Goal: Task Accomplishment & Management: Manage account settings

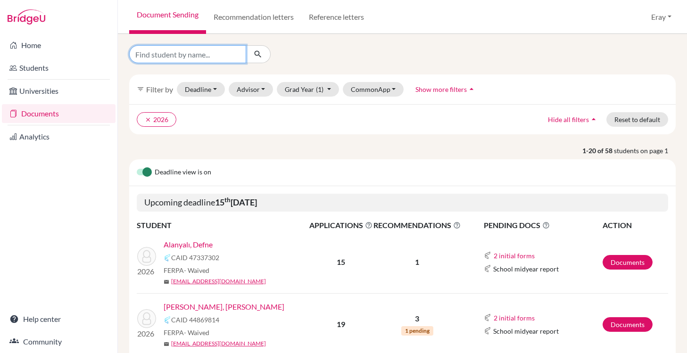
click at [215, 57] on input "Find student by name..." at bounding box center [187, 54] width 117 height 18
type input "kaan"
click at [255, 58] on icon "submit" at bounding box center [257, 54] width 9 height 9
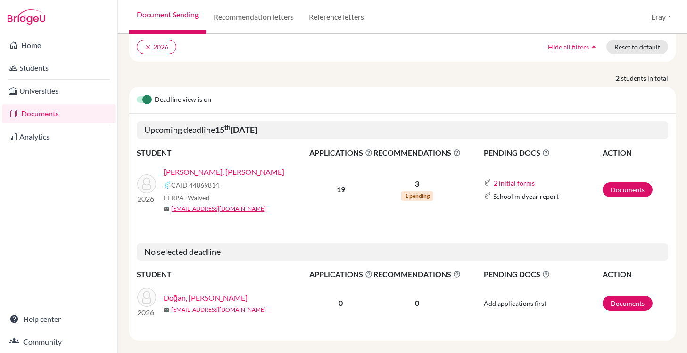
scroll to position [83, 0]
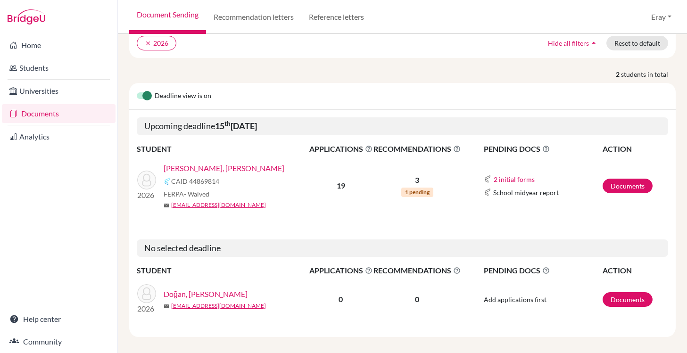
click at [211, 163] on link "[PERSON_NAME], [PERSON_NAME]" at bounding box center [224, 168] width 121 height 11
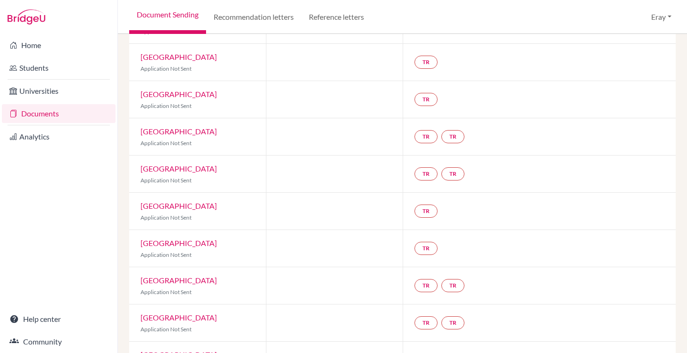
scroll to position [506, 0]
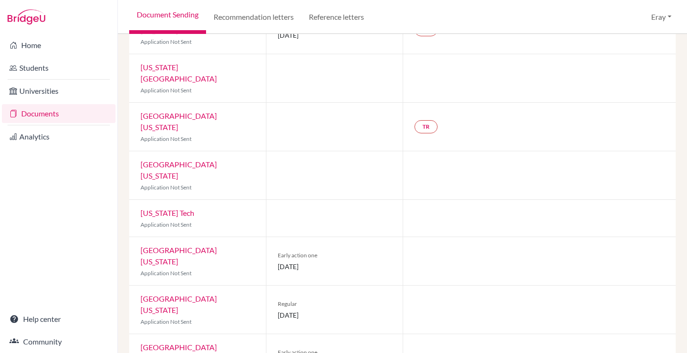
click at [234, 237] on div "University of Texas at Austin Application Not Sent" at bounding box center [197, 261] width 137 height 48
click at [217, 246] on link "University of Texas at Austin" at bounding box center [179, 256] width 76 height 20
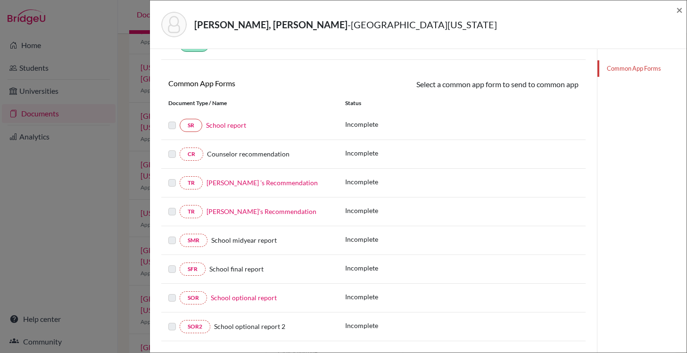
scroll to position [115, 0]
click at [172, 206] on label at bounding box center [172, 206] width 8 height 0
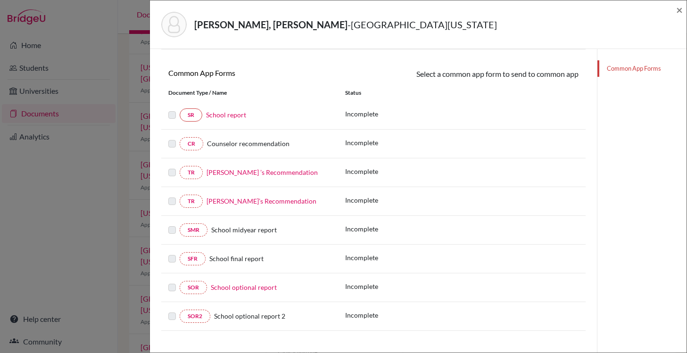
scroll to position [0, 0]
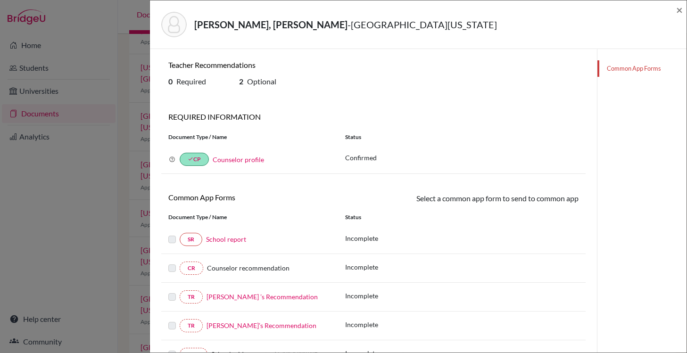
click at [217, 237] on link "School report" at bounding box center [226, 239] width 40 height 8
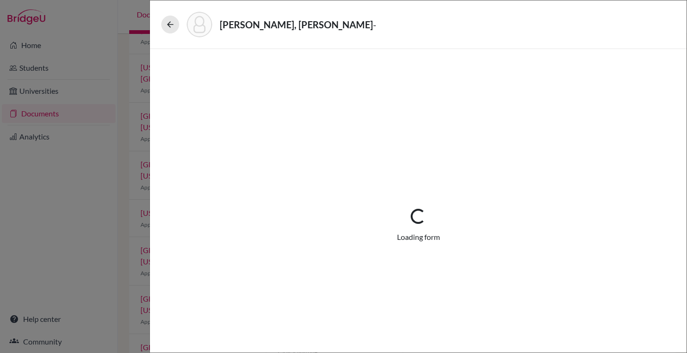
select select "3"
select select "675316"
select select "0"
select select "1"
select select "675318"
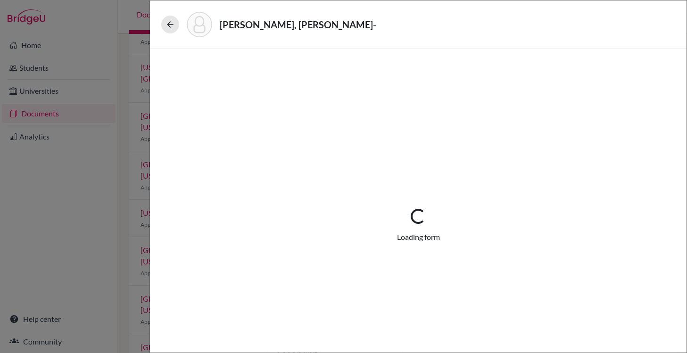
select select "675320"
select select "0"
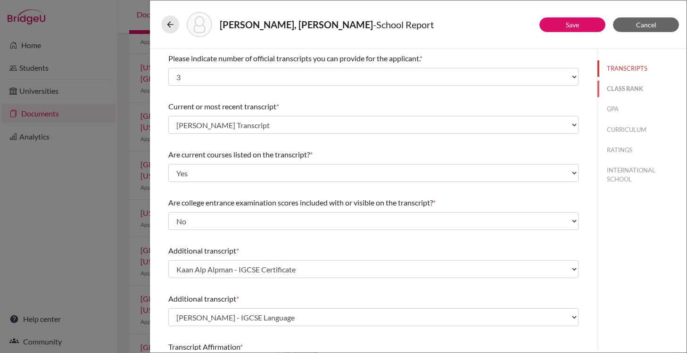
click at [612, 94] on button "CLASS RANK" at bounding box center [642, 89] width 89 height 17
select select "Select..."
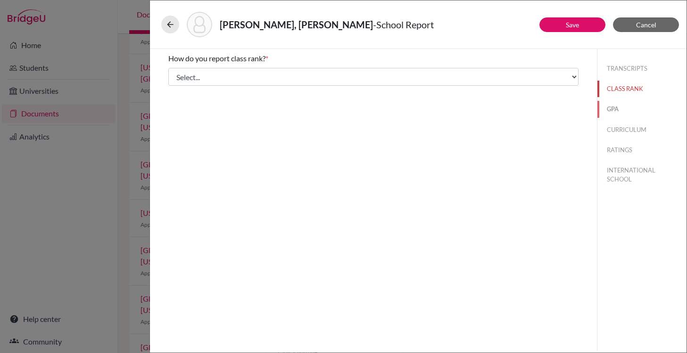
click at [612, 104] on button "GPA" at bounding box center [642, 109] width 89 height 17
click at [624, 117] on div "TRANSCRIPTS CLASS RANK GPA CURRICULUM RATINGS INTERNATIONAL SCHOOL" at bounding box center [642, 122] width 89 height 146
click at [626, 132] on button "CURRICULUM" at bounding box center [642, 130] width 89 height 17
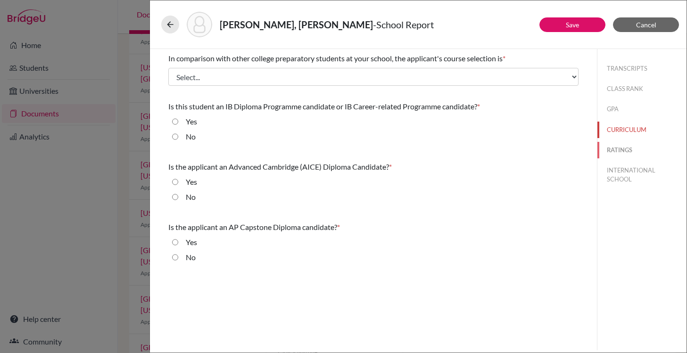
click at [630, 150] on button "RATINGS" at bounding box center [642, 150] width 89 height 17
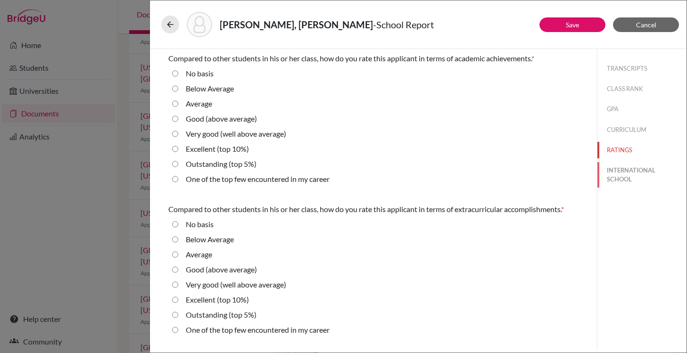
click at [632, 181] on button "INTERNATIONAL SCHOOL" at bounding box center [642, 174] width 89 height 25
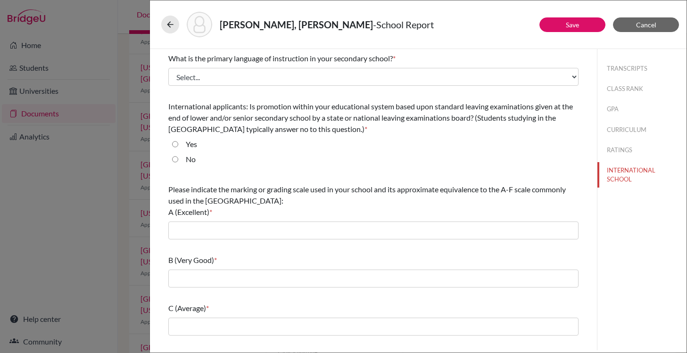
click at [632, 190] on div "TRANSCRIPTS CLASS RANK GPA CURRICULUM RATINGS INTERNATIONAL SCHOOL" at bounding box center [642, 122] width 89 height 146
click at [627, 75] on button "TRANSCRIPTS" at bounding box center [642, 68] width 89 height 17
select select "3"
select select "0"
select select "675316"
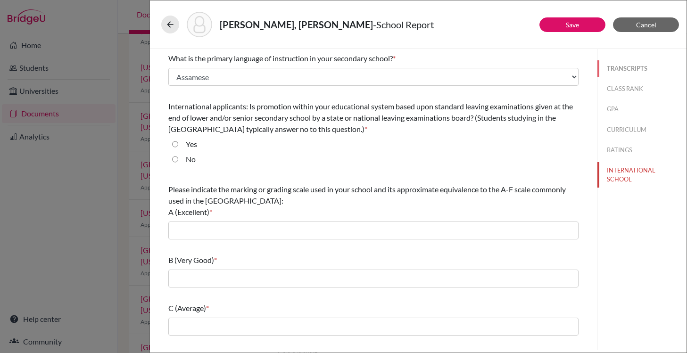
select select "0"
select select "1"
select select "675318"
select select "675320"
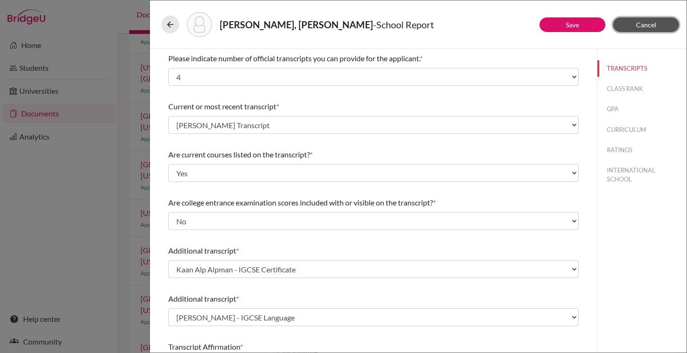
click at [665, 26] on button "Cancel" at bounding box center [646, 24] width 66 height 15
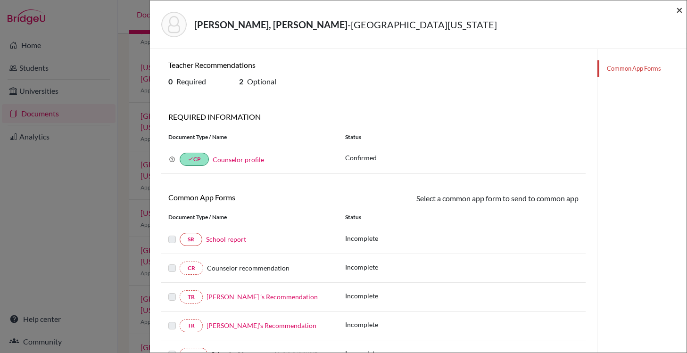
click at [680, 6] on span "×" at bounding box center [679, 10] width 7 height 14
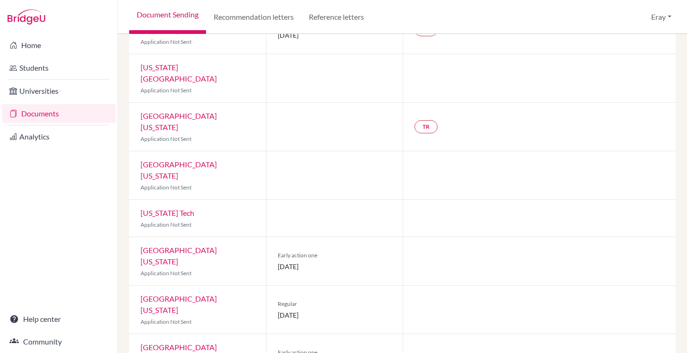
click at [217, 246] on link "University of Texas at Austin" at bounding box center [179, 256] width 76 height 20
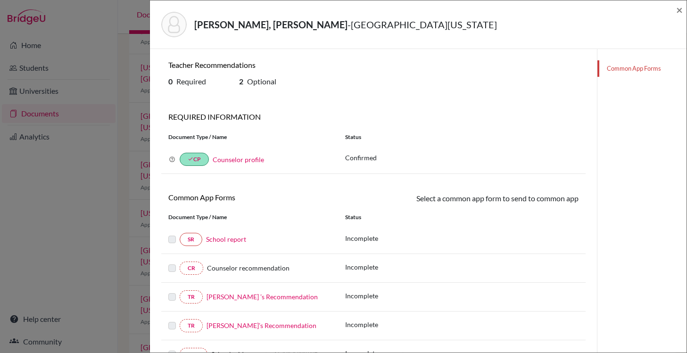
click at [215, 240] on link "School report" at bounding box center [226, 239] width 40 height 8
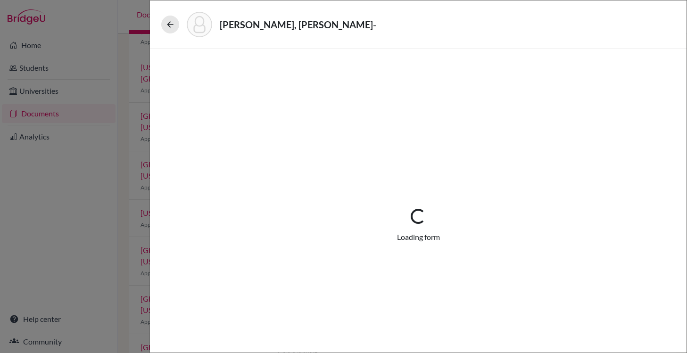
select select "3"
select select "675316"
select select "0"
select select "1"
select select "675318"
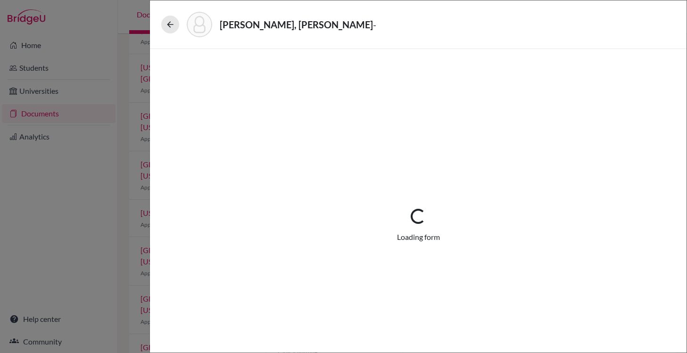
select select "675320"
select select "0"
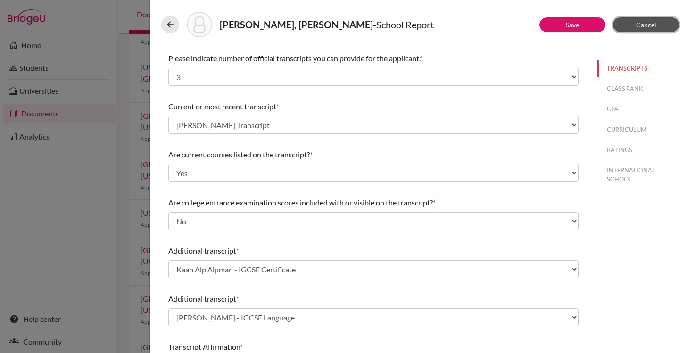
click at [658, 25] on button "Cancel" at bounding box center [646, 24] width 66 height 15
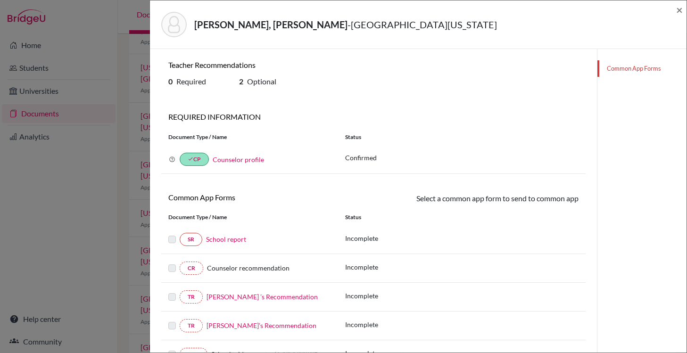
click at [107, 95] on div "Alpman, Kaan Alp - University of Texas at Austin × Teacher Recommendations 0 Re…" at bounding box center [343, 176] width 687 height 353
click at [684, 7] on div "Alpman, Kaan Alp - University of Texas at Austin ×" at bounding box center [418, 24] width 537 height 49
click at [680, 8] on span "×" at bounding box center [679, 10] width 7 height 14
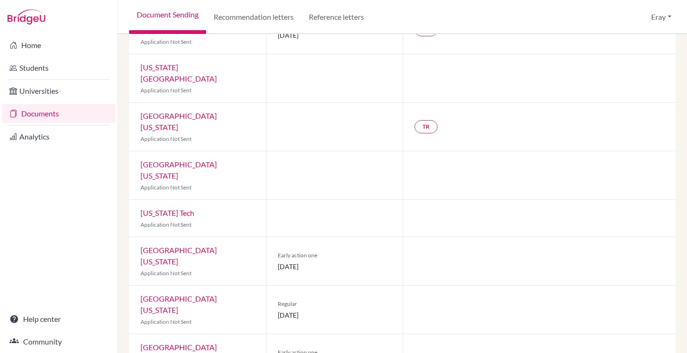
click at [207, 246] on link "University of Texas at Austin" at bounding box center [179, 256] width 76 height 20
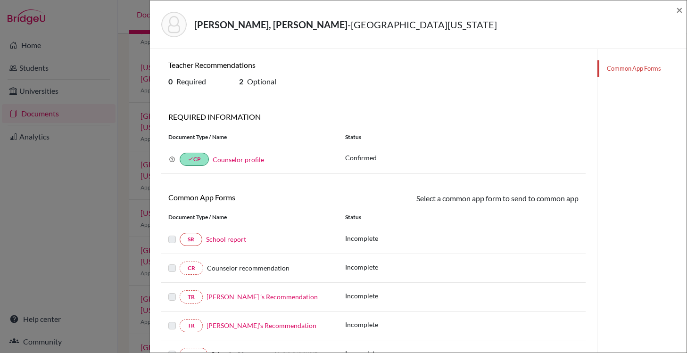
click at [242, 270] on span "Counselor recommendation" at bounding box center [248, 268] width 83 height 8
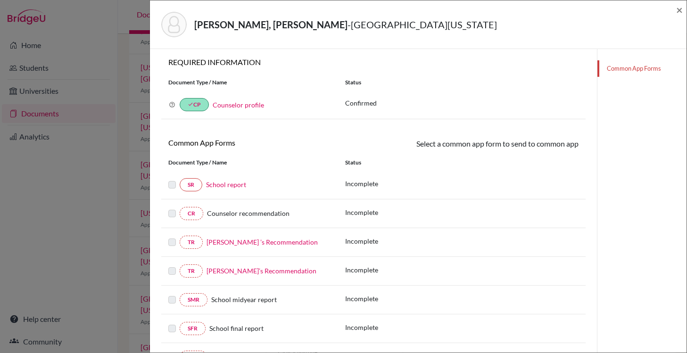
scroll to position [59, 0]
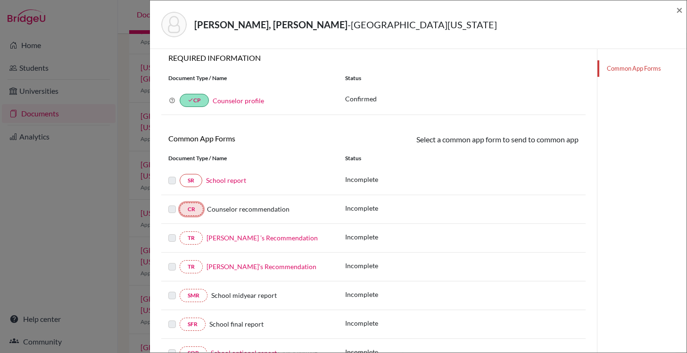
click at [189, 208] on link "CR" at bounding box center [192, 209] width 24 height 13
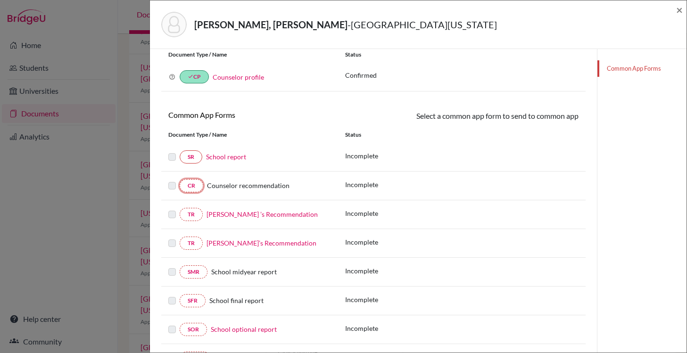
scroll to position [143, 0]
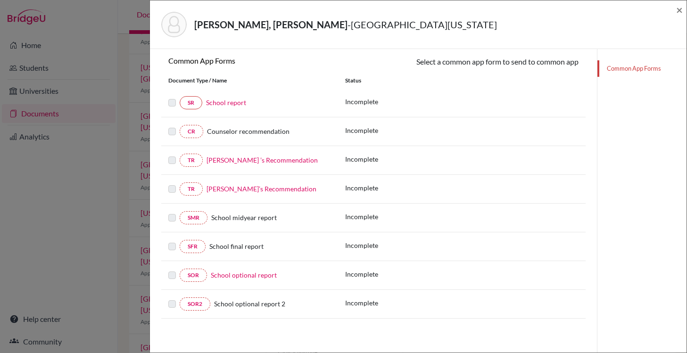
click at [244, 191] on link "Fatma Güzin Dulkadiroğlu’s Recommendation" at bounding box center [262, 189] width 110 height 8
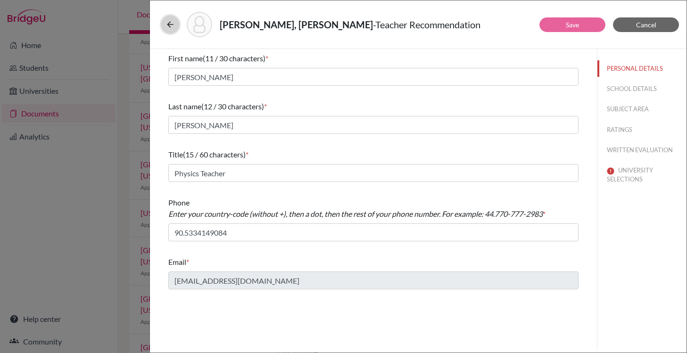
click at [169, 29] on icon at bounding box center [170, 24] width 9 height 9
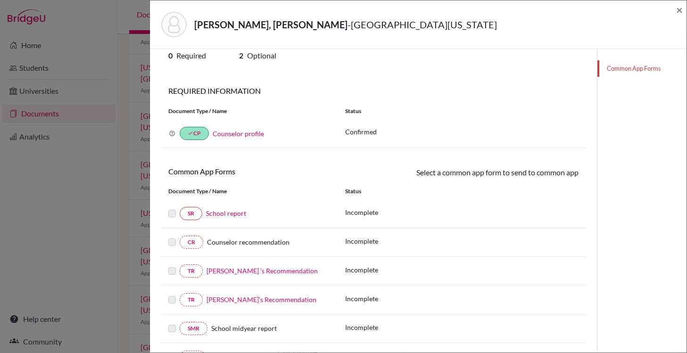
scroll to position [76, 0]
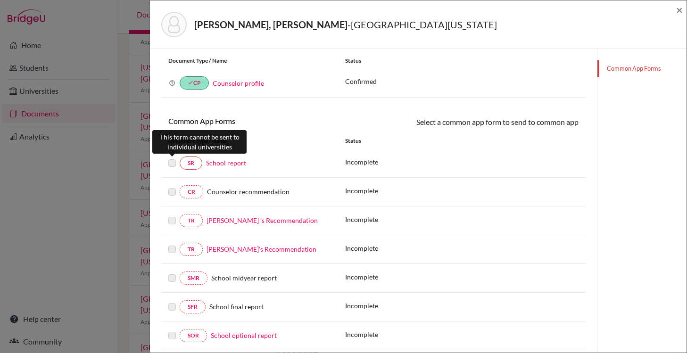
click at [174, 158] on label at bounding box center [172, 158] width 8 height 0
click at [172, 186] on label at bounding box center [172, 186] width 8 height 0
click at [679, 13] on span "×" at bounding box center [679, 10] width 7 height 14
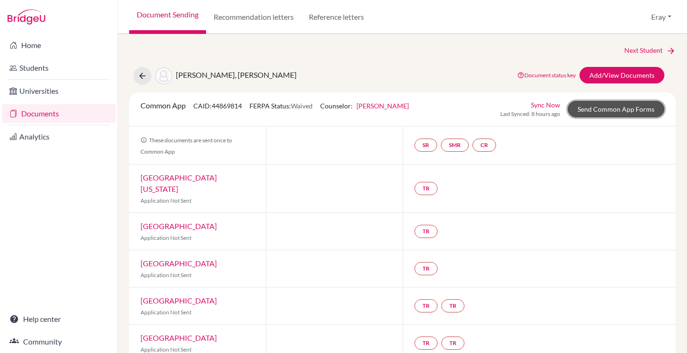
click at [590, 103] on link "Send Common App Forms" at bounding box center [616, 109] width 97 height 17
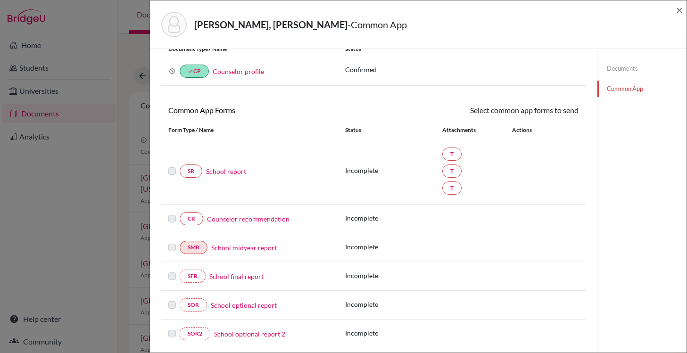
scroll to position [78, 0]
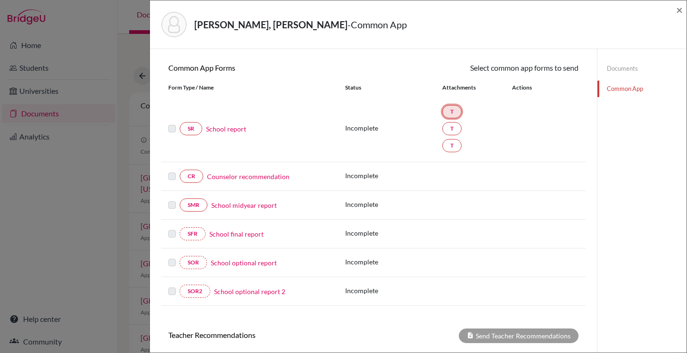
click at [454, 113] on link "T" at bounding box center [451, 111] width 19 height 13
click at [453, 130] on link "T" at bounding box center [451, 128] width 19 height 13
click at [449, 129] on link "T" at bounding box center [451, 128] width 19 height 13
click at [172, 123] on label at bounding box center [172, 123] width 8 height 0
click at [171, 123] on label at bounding box center [172, 123] width 8 height 0
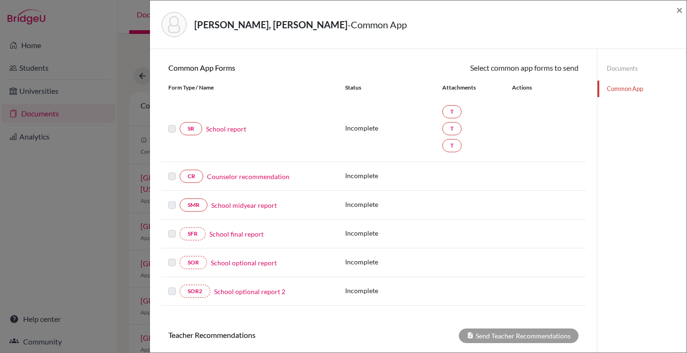
click at [171, 123] on label at bounding box center [172, 123] width 8 height 0
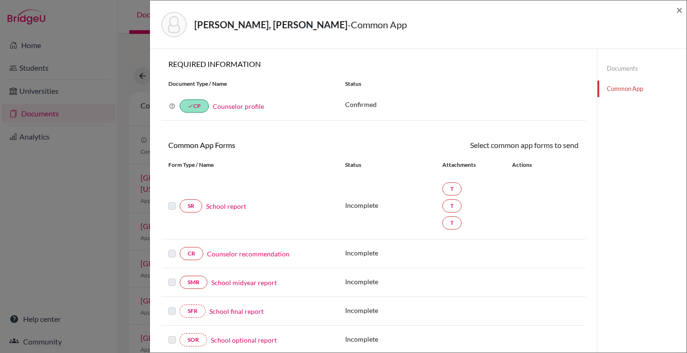
scroll to position [0, 0]
click at [632, 65] on link "Documents" at bounding box center [642, 68] width 89 height 17
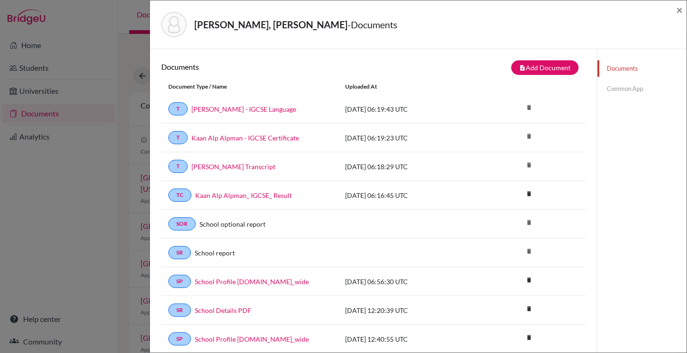
click at [618, 90] on link "Common App" at bounding box center [642, 89] width 89 height 17
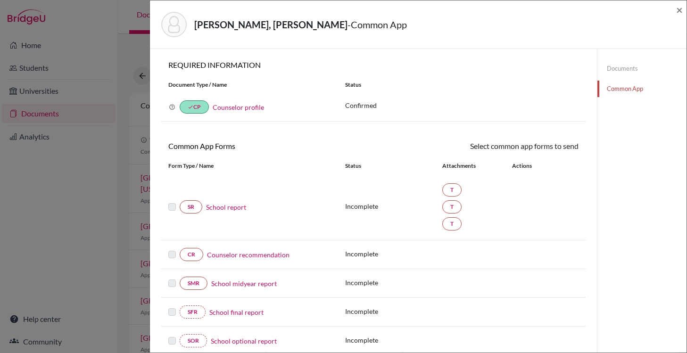
click at [179, 211] on div at bounding box center [173, 206] width 11 height 11
click at [175, 201] on label at bounding box center [172, 201] width 8 height 0
click at [173, 201] on label at bounding box center [172, 201] width 8 height 0
click at [225, 209] on link "School report" at bounding box center [226, 207] width 40 height 10
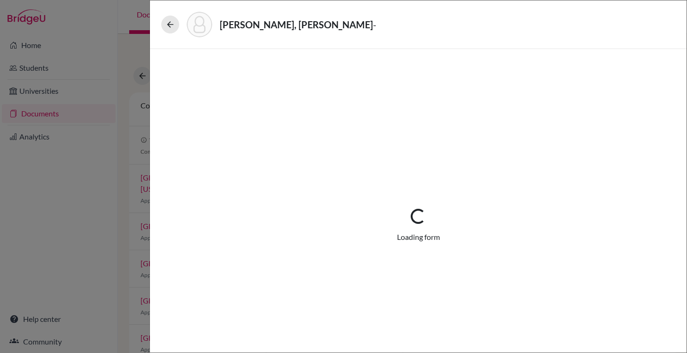
select select "3"
select select "675316"
select select "0"
select select "1"
select select "675318"
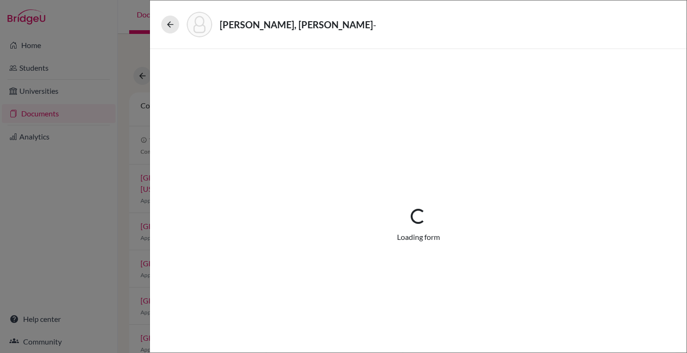
select select "675320"
select select "0"
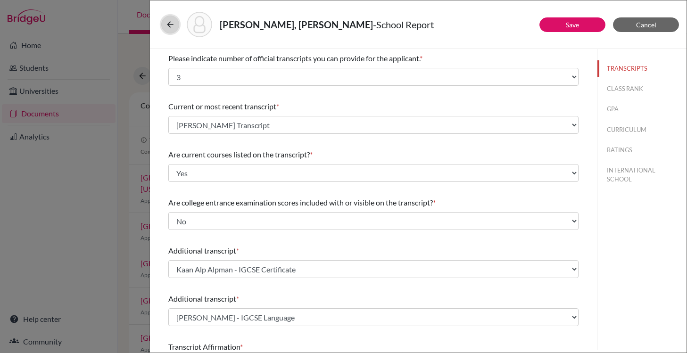
click at [177, 25] on button at bounding box center [170, 25] width 18 height 18
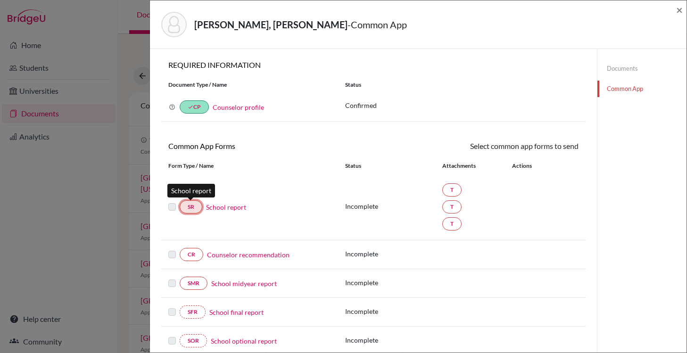
click at [194, 209] on link "SR" at bounding box center [191, 206] width 23 height 13
click at [646, 75] on link "Documents" at bounding box center [642, 68] width 89 height 17
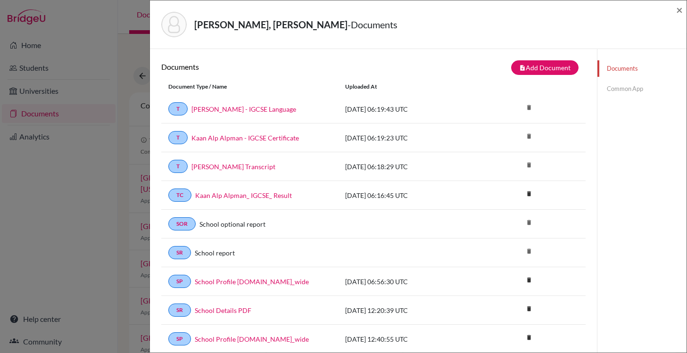
click at [638, 70] on link "Documents" at bounding box center [642, 68] width 89 height 17
click at [250, 225] on link "School optional report" at bounding box center [233, 224] width 66 height 10
click at [676, 15] on div "Alpman, Kaan Alp - Documents ×" at bounding box center [418, 24] width 529 height 41
click at [679, 11] on span "×" at bounding box center [679, 10] width 7 height 14
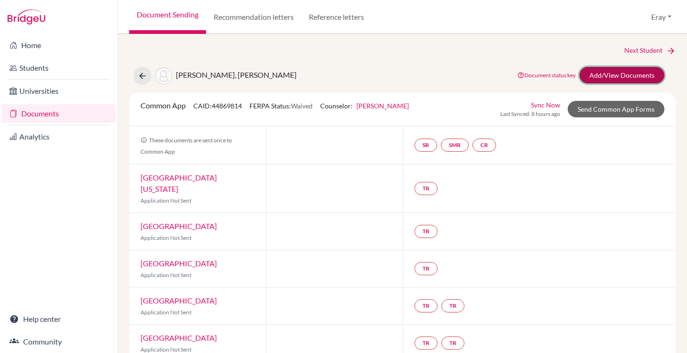
click at [639, 67] on link "Add/View Documents" at bounding box center [622, 75] width 85 height 17
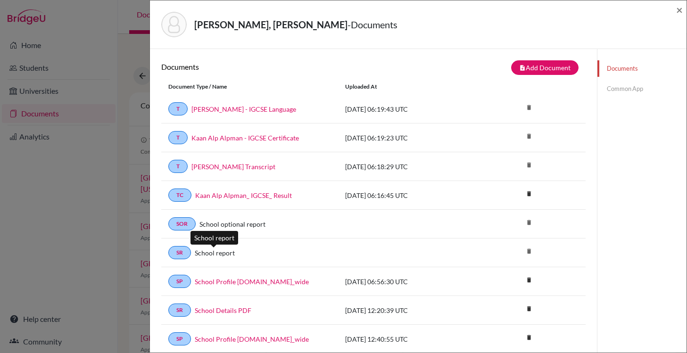
click at [218, 252] on link "School report" at bounding box center [215, 253] width 40 height 10
click at [174, 253] on link "SR" at bounding box center [179, 252] width 23 height 13
click at [163, 252] on div "SR School report" at bounding box center [249, 252] width 177 height 13
click at [680, 7] on span "×" at bounding box center [679, 10] width 7 height 14
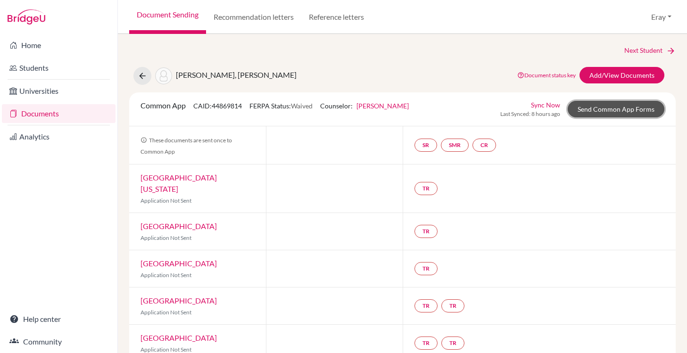
click at [618, 109] on link "Send Common App Forms" at bounding box center [616, 109] width 97 height 17
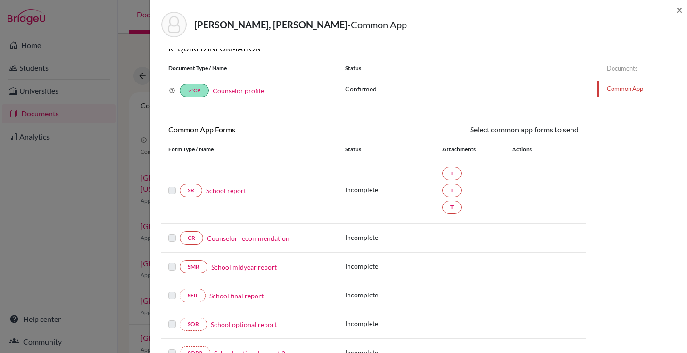
scroll to position [63, 0]
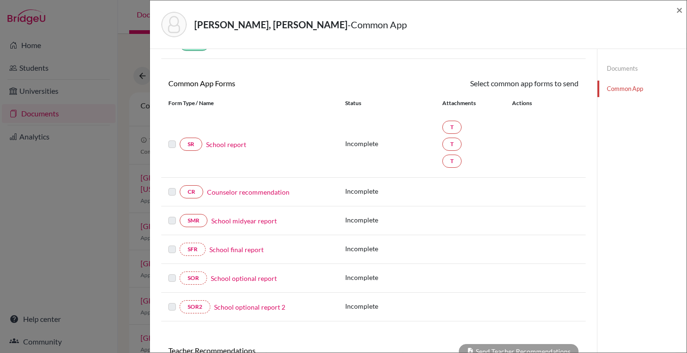
click at [173, 139] on label at bounding box center [172, 139] width 8 height 0
click at [176, 146] on div at bounding box center [173, 144] width 11 height 11
click at [210, 145] on link "School report" at bounding box center [226, 145] width 40 height 10
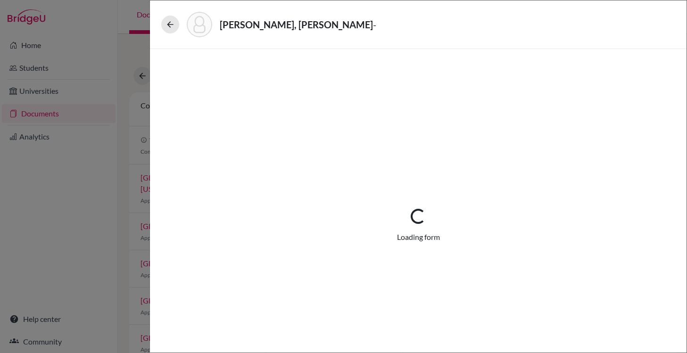
select select "3"
select select "675316"
select select "0"
select select "1"
select select "675318"
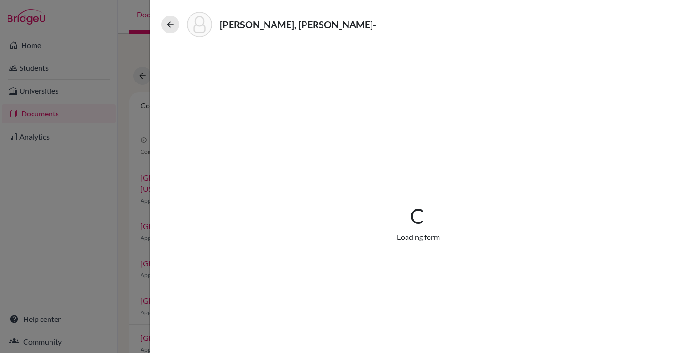
select select "675320"
select select "0"
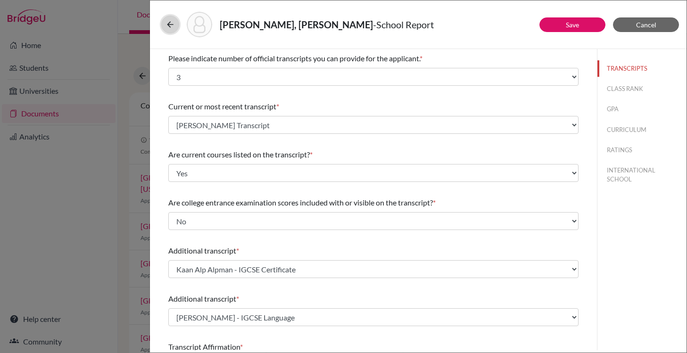
click at [169, 20] on icon at bounding box center [170, 24] width 9 height 9
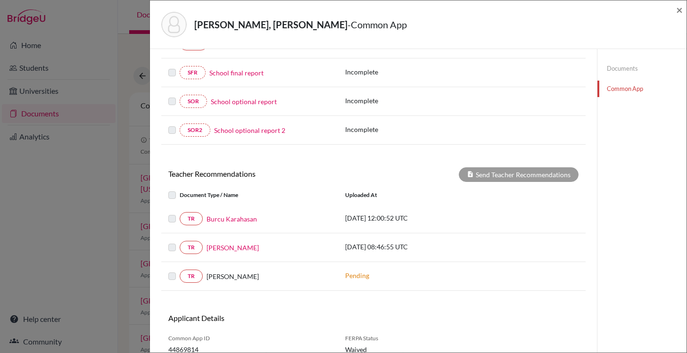
scroll to position [279, 0]
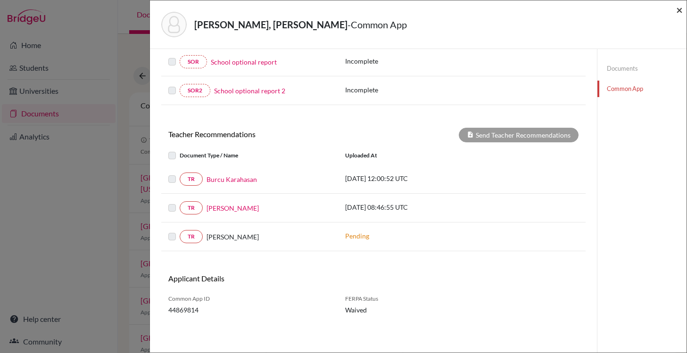
click at [680, 8] on span "×" at bounding box center [679, 10] width 7 height 14
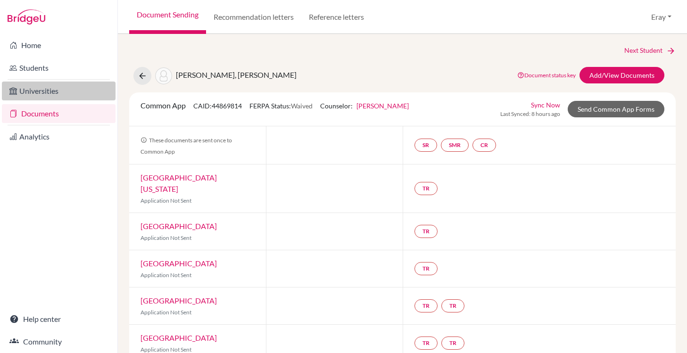
click at [83, 96] on link "Universities" at bounding box center [59, 91] width 114 height 19
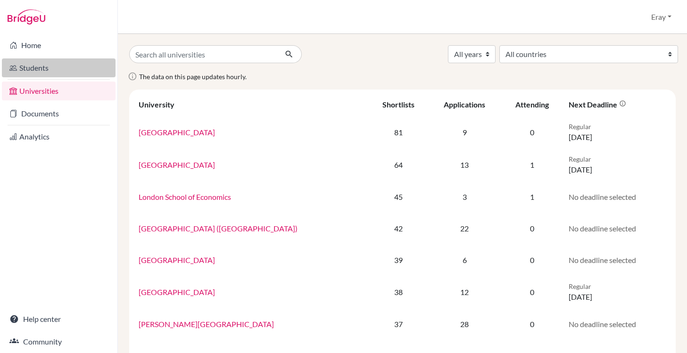
click at [85, 67] on link "Students" at bounding box center [59, 67] width 114 height 19
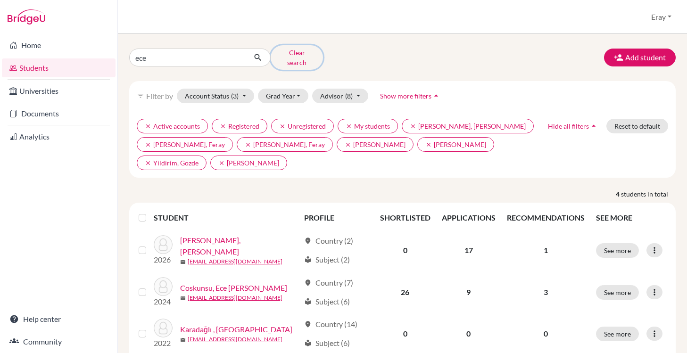
click at [305, 54] on button "Clear search" at bounding box center [297, 57] width 52 height 25
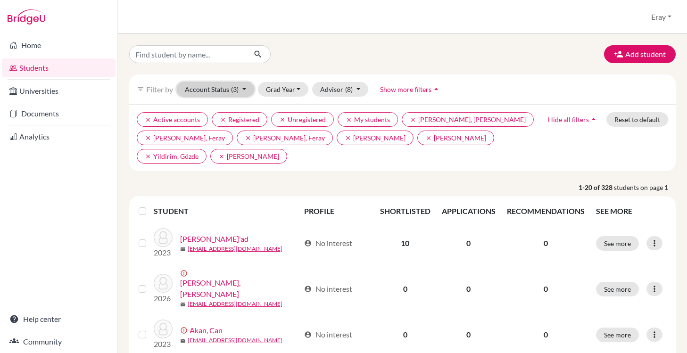
click at [232, 91] on span "(3)" at bounding box center [235, 89] width 8 height 8
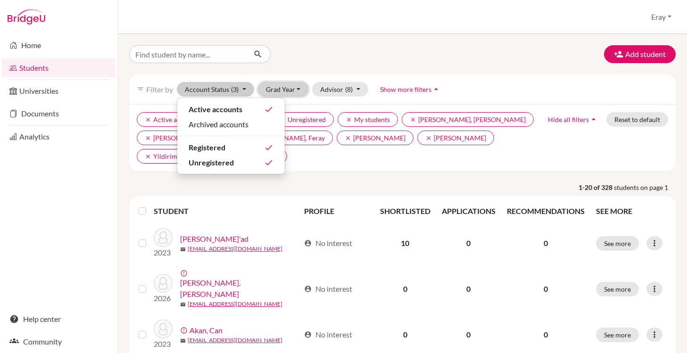
click at [293, 88] on button "Grad Year" at bounding box center [283, 89] width 51 height 15
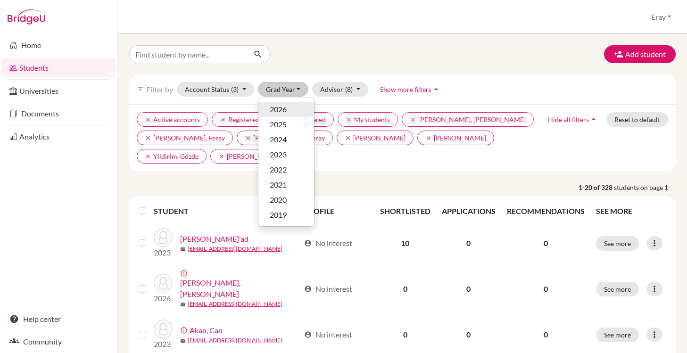
click at [291, 112] on div "2026" at bounding box center [286, 109] width 33 height 11
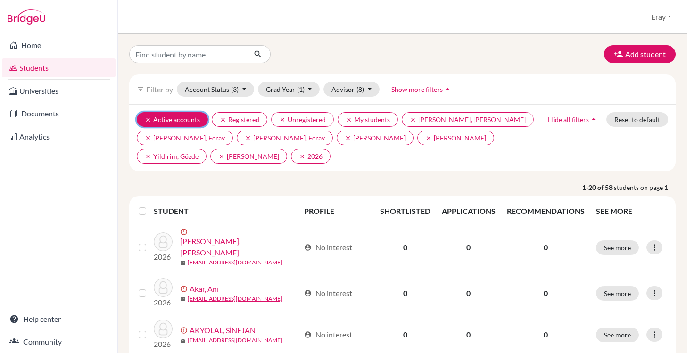
click at [146, 119] on icon "clear" at bounding box center [148, 119] width 7 height 7
click at [150, 121] on icon "clear" at bounding box center [148, 119] width 7 height 7
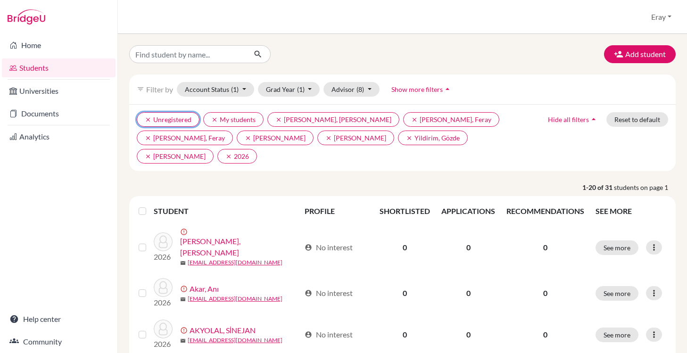
click at [150, 121] on icon "clear" at bounding box center [148, 119] width 7 height 7
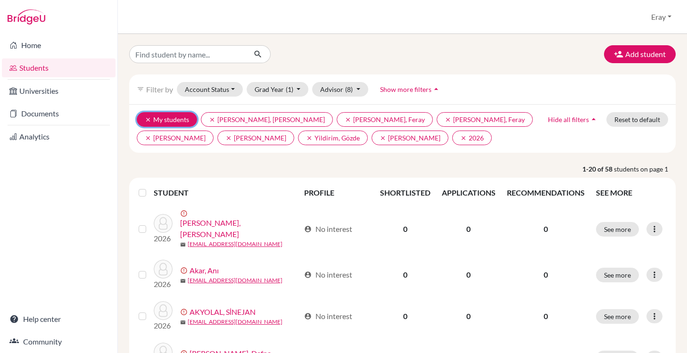
click at [148, 122] on icon "clear" at bounding box center [148, 119] width 7 height 7
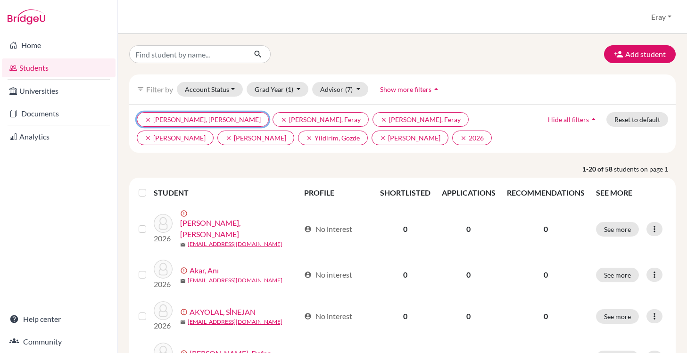
click at [149, 122] on icon "clear" at bounding box center [148, 119] width 7 height 7
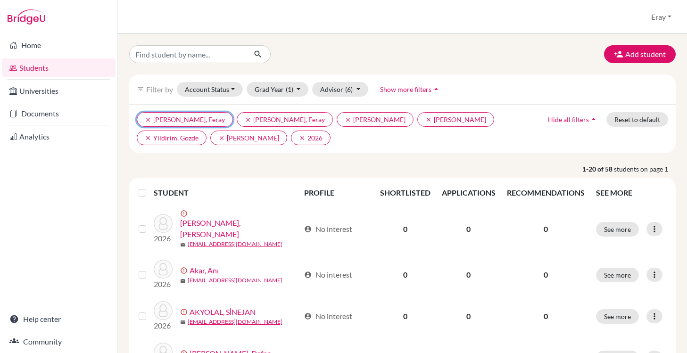
click at [149, 122] on icon "clear" at bounding box center [148, 119] width 7 height 7
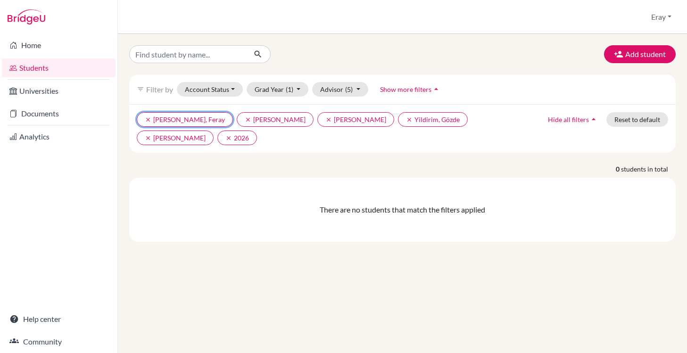
click at [149, 122] on icon "clear" at bounding box center [148, 119] width 7 height 7
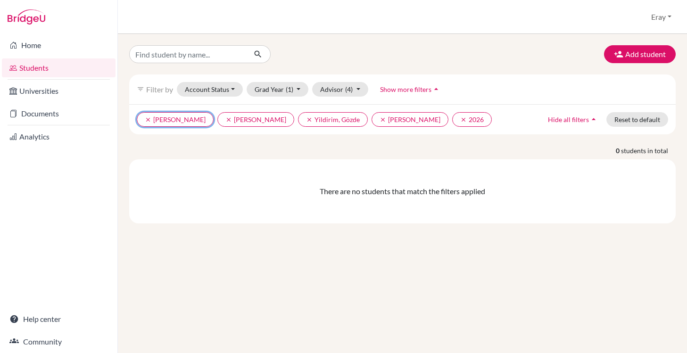
click at [149, 122] on icon "clear" at bounding box center [148, 119] width 7 height 7
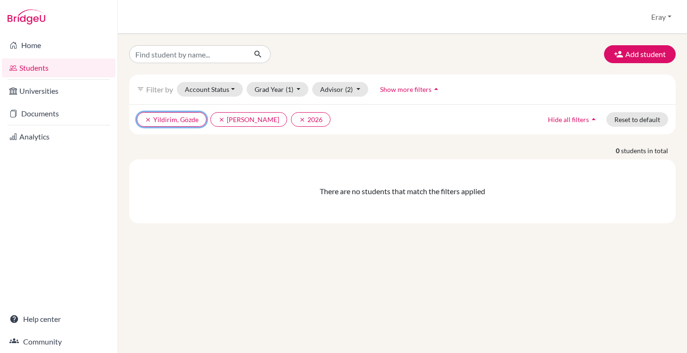
click at [149, 122] on icon "clear" at bounding box center [148, 119] width 7 height 7
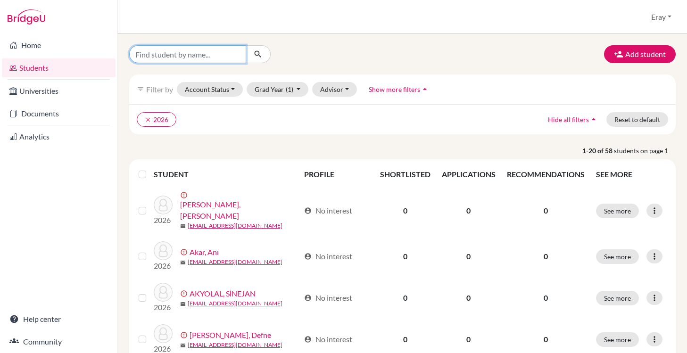
click at [216, 57] on input "Find student by name..." at bounding box center [187, 54] width 117 height 18
type input "kaan"
click button "submit" at bounding box center [258, 54] width 25 height 18
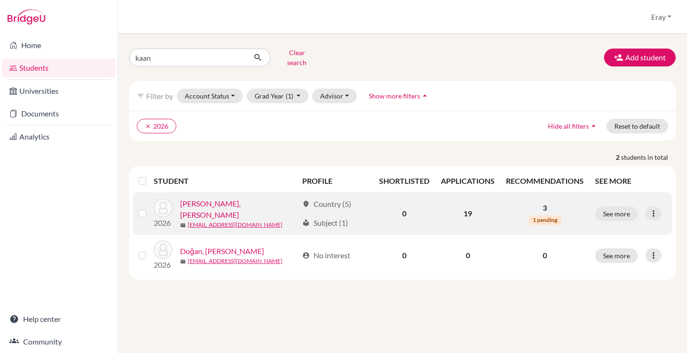
click at [218, 199] on link "Alpman, Kaan Alp" at bounding box center [239, 209] width 118 height 23
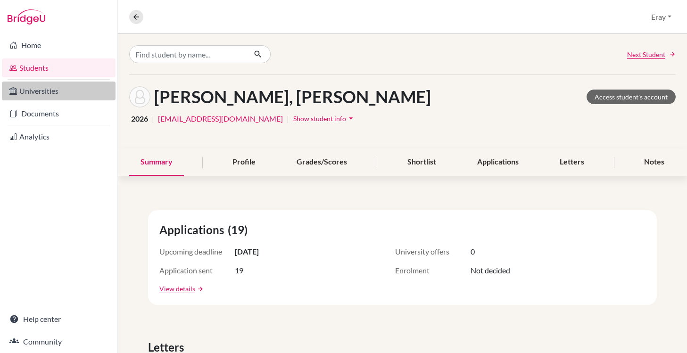
click at [63, 92] on link "Universities" at bounding box center [59, 91] width 114 height 19
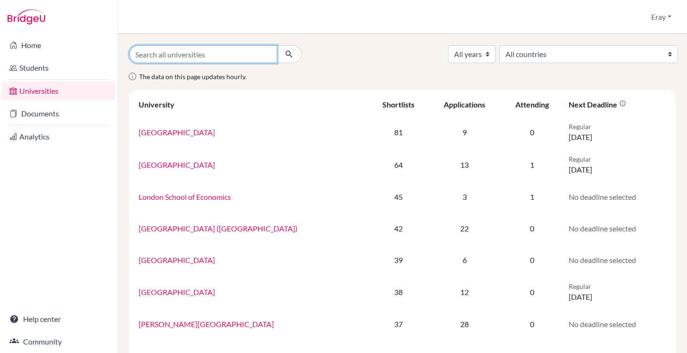
click at [218, 52] on input "Search all universities" at bounding box center [203, 54] width 148 height 18
type input "texas"
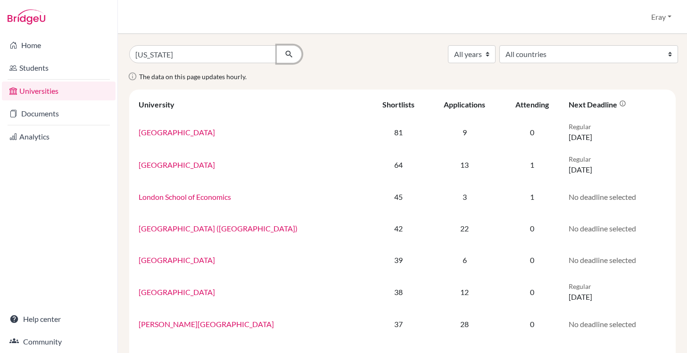
click at [285, 53] on icon "submit" at bounding box center [288, 54] width 9 height 9
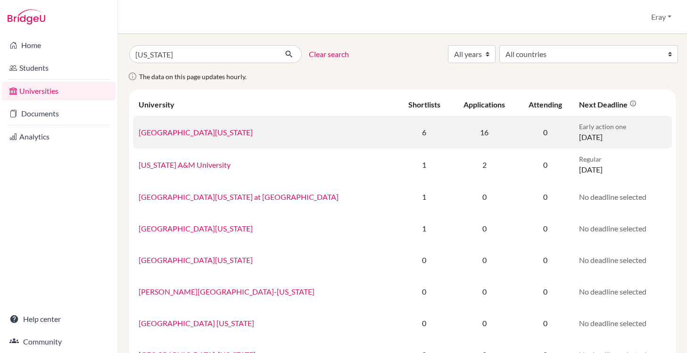
click at [203, 132] on link "[GEOGRAPHIC_DATA][US_STATE]" at bounding box center [196, 132] width 114 height 9
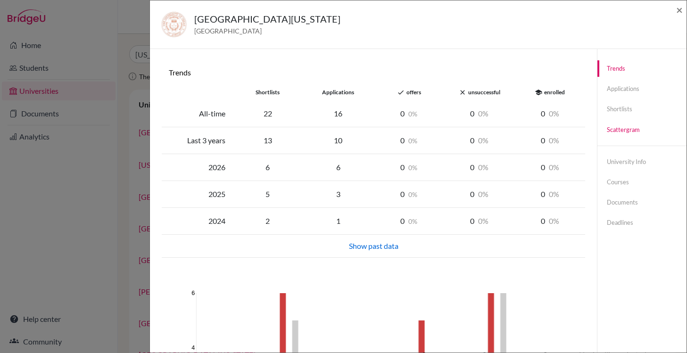
click at [611, 132] on link "Scattergram" at bounding box center [642, 130] width 89 height 17
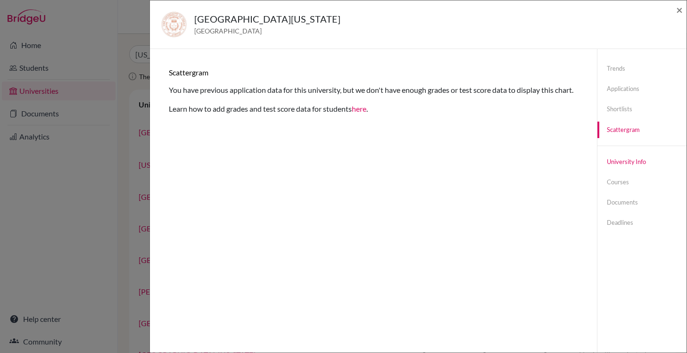
click at [622, 162] on link "University info" at bounding box center [642, 162] width 89 height 17
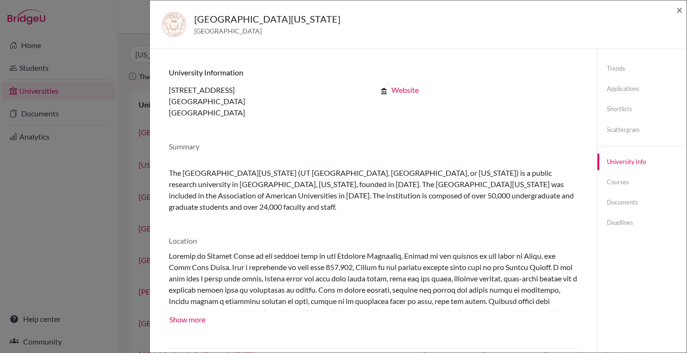
click at [620, 191] on div "Trends Applications Shortlists Scattergram University info Courses Documents De…" at bounding box center [642, 146] width 89 height 194
click at [614, 218] on link "Deadlines" at bounding box center [642, 223] width 89 height 17
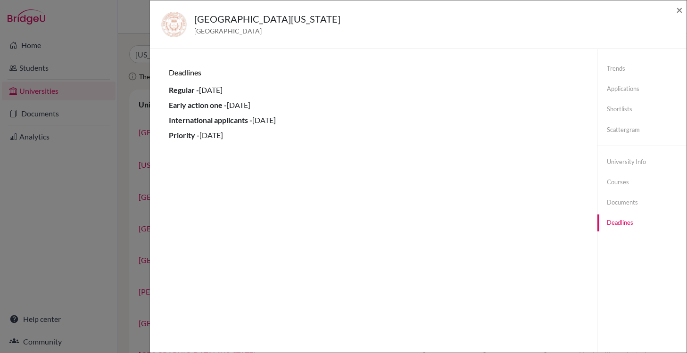
click at [612, 226] on link "Deadlines" at bounding box center [642, 223] width 89 height 17
click at [615, 210] on link "Documents" at bounding box center [642, 202] width 89 height 17
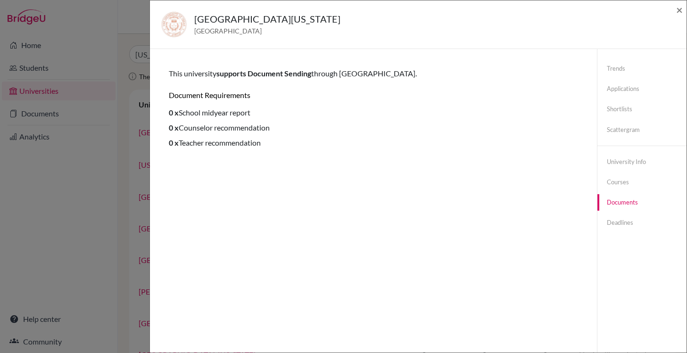
click at [617, 194] on div "Trends Applications Shortlists Scattergram University info Courses Documents De…" at bounding box center [642, 146] width 89 height 194
click at [620, 180] on link "Courses" at bounding box center [642, 182] width 89 height 17
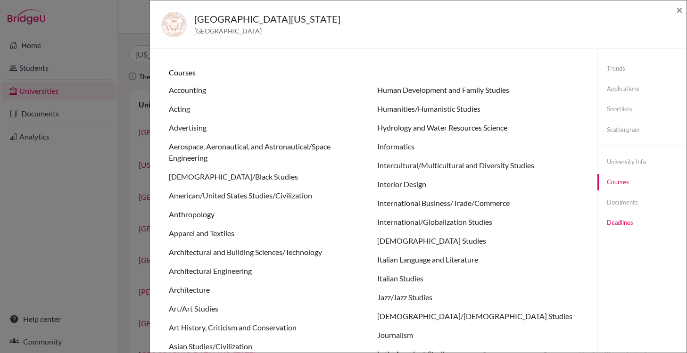
click at [633, 218] on link "Deadlines" at bounding box center [642, 223] width 89 height 17
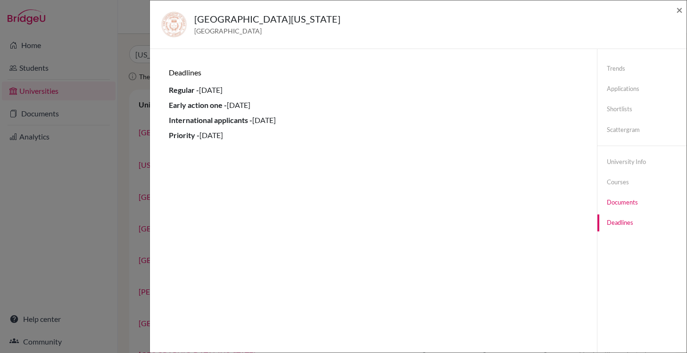
click at [635, 207] on link "Documents" at bounding box center [642, 202] width 89 height 17
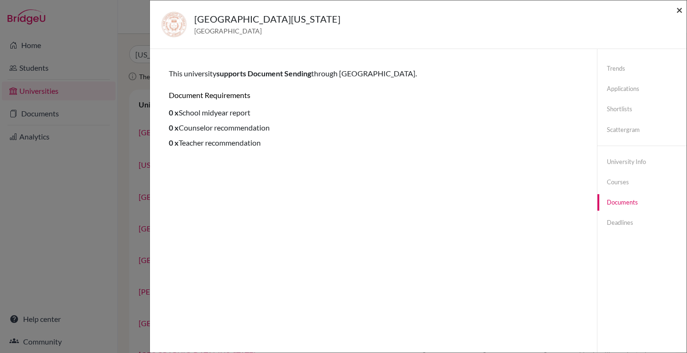
click at [679, 13] on span "×" at bounding box center [679, 10] width 7 height 14
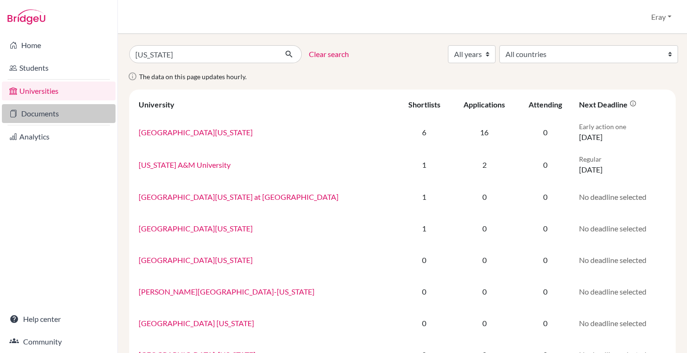
click at [50, 112] on link "Documents" at bounding box center [59, 113] width 114 height 19
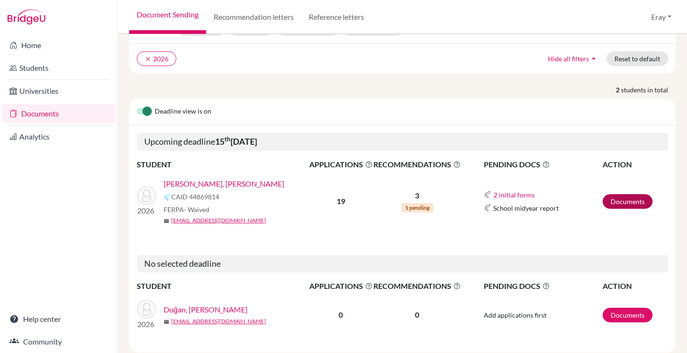
scroll to position [83, 0]
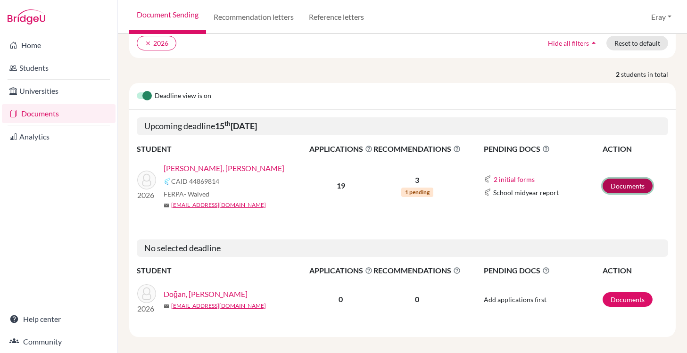
click at [636, 181] on link "Documents" at bounding box center [628, 186] width 50 height 15
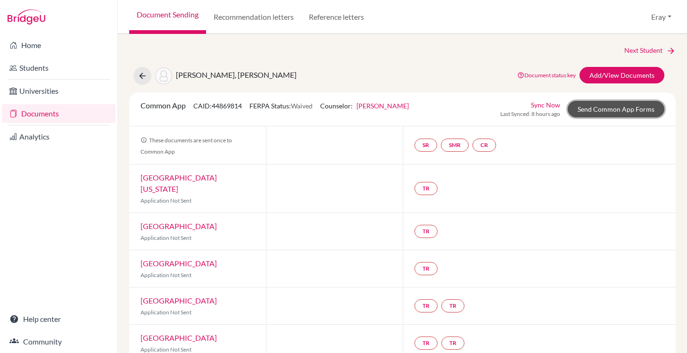
click at [614, 106] on link "Send Common App Forms" at bounding box center [616, 109] width 97 height 17
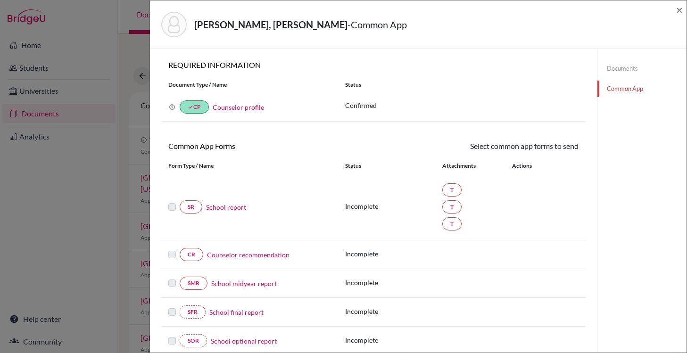
click at [170, 201] on label at bounding box center [172, 201] width 8 height 0
drag, startPoint x: 170, startPoint y: 208, endPoint x: 176, endPoint y: 207, distance: 6.1
click at [170, 201] on label at bounding box center [172, 201] width 8 height 0
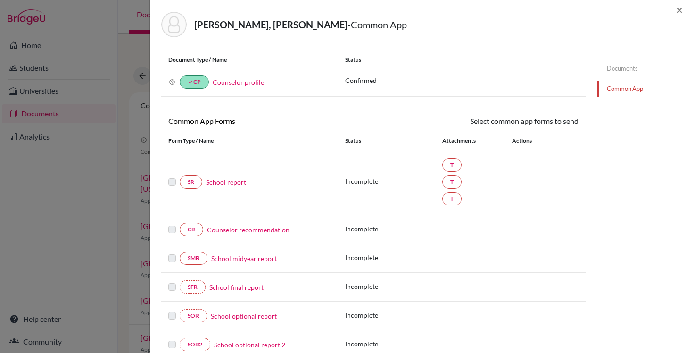
scroll to position [74, 0]
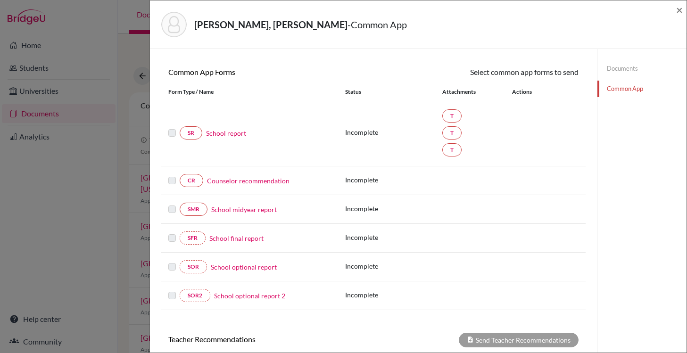
click at [236, 137] on link "School report" at bounding box center [226, 133] width 40 height 10
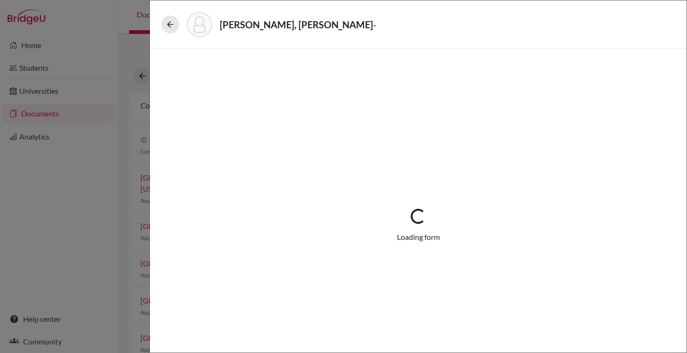
select select "3"
select select "675316"
select select "0"
select select "1"
select select "675318"
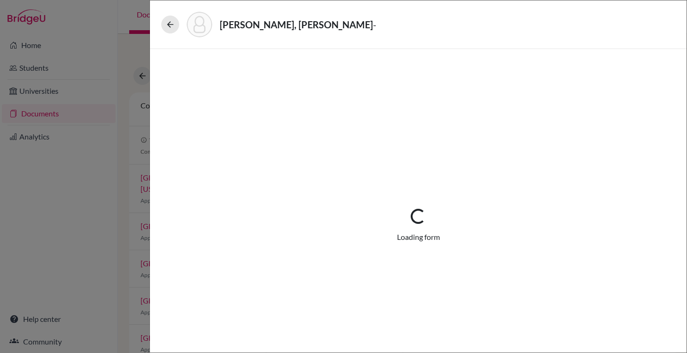
select select "675320"
select select "0"
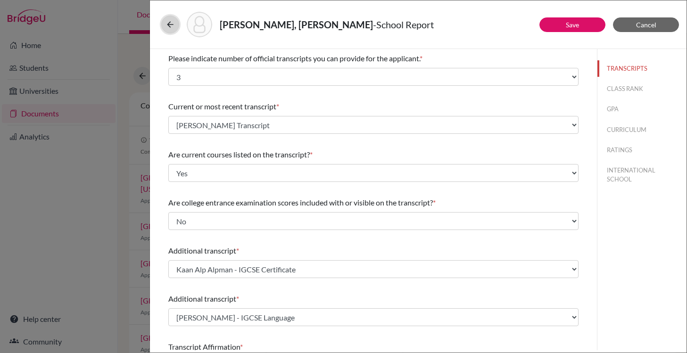
click at [170, 24] on icon at bounding box center [170, 24] width 9 height 9
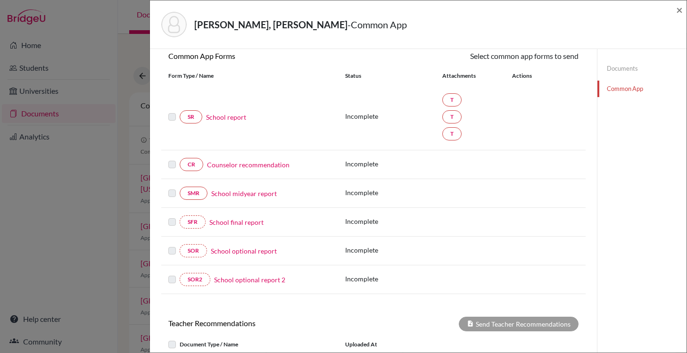
scroll to position [80, 0]
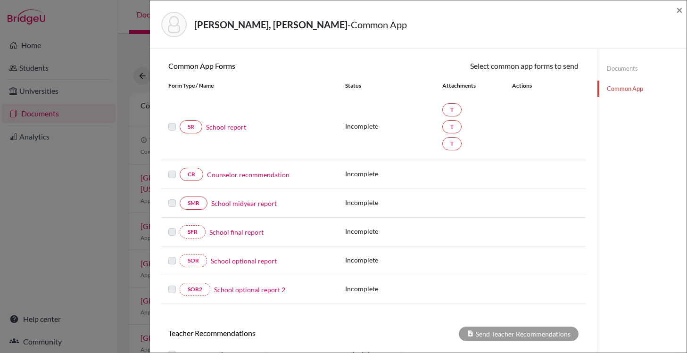
click at [524, 87] on div "Actions" at bounding box center [530, 86] width 58 height 8
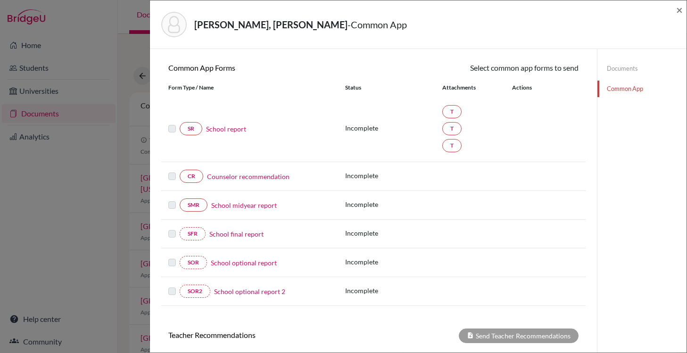
click at [170, 171] on label at bounding box center [172, 171] width 8 height 0
click at [270, 178] on link "Counselor recommendation" at bounding box center [248, 177] width 83 height 10
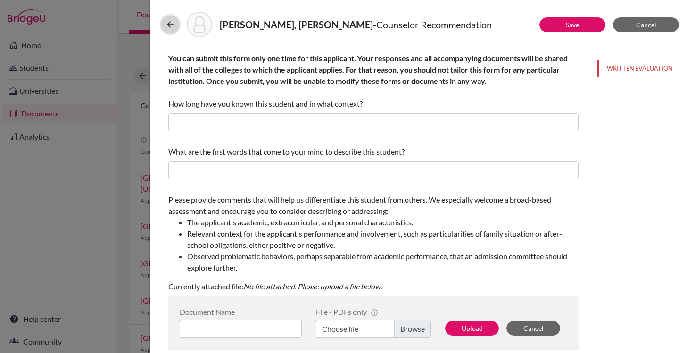
click at [175, 29] on icon at bounding box center [170, 24] width 9 height 9
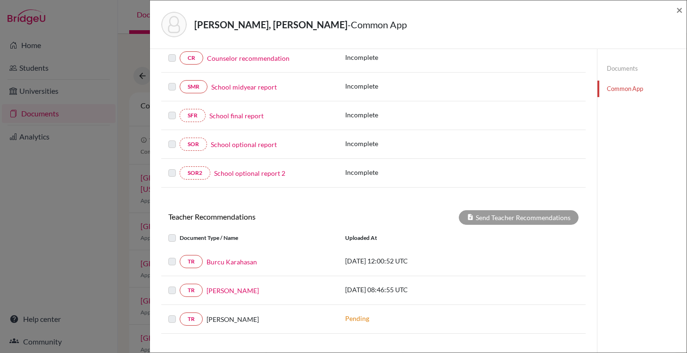
scroll to position [227, 0]
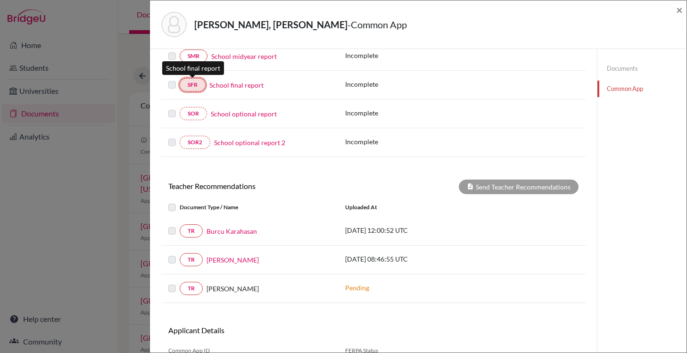
click at [198, 86] on link "SFR" at bounding box center [193, 84] width 26 height 13
click at [224, 85] on link "School final report" at bounding box center [236, 85] width 54 height 10
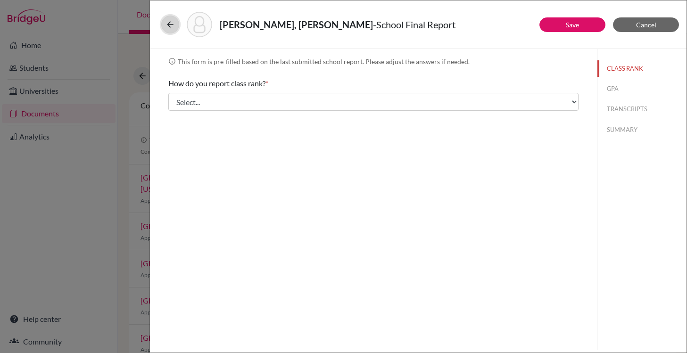
click at [169, 25] on icon at bounding box center [170, 24] width 9 height 9
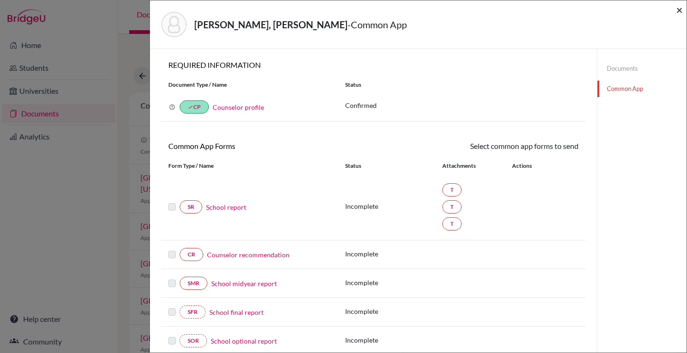
click at [682, 10] on span "×" at bounding box center [679, 10] width 7 height 14
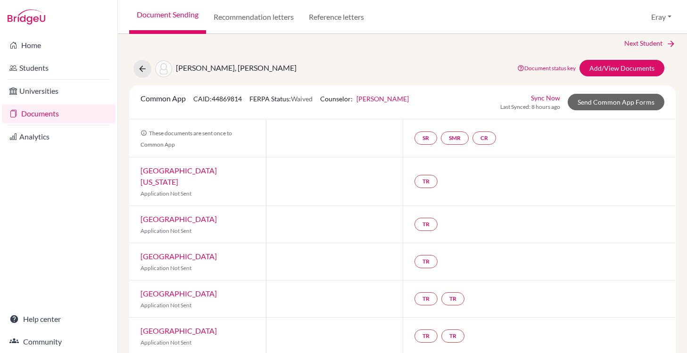
scroll to position [16, 0]
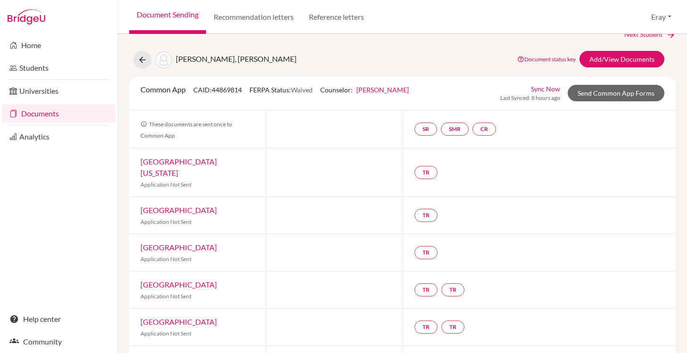
click at [542, 59] on link "Document status key" at bounding box center [546, 59] width 58 height 7
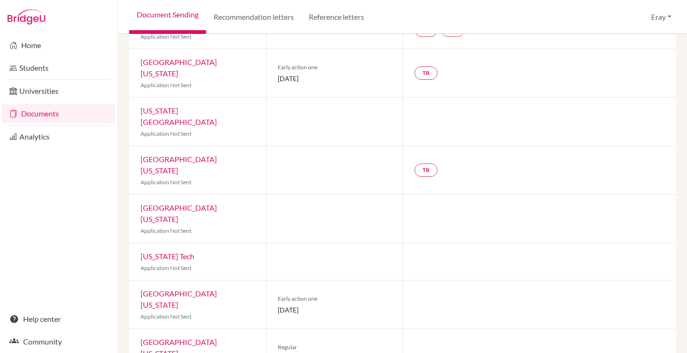
scroll to position [0, 0]
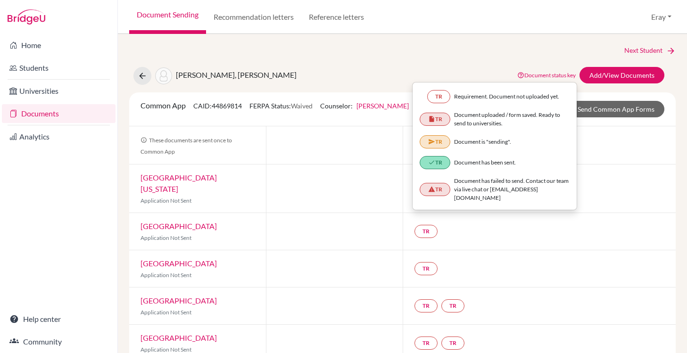
click at [378, 167] on div at bounding box center [334, 189] width 137 height 48
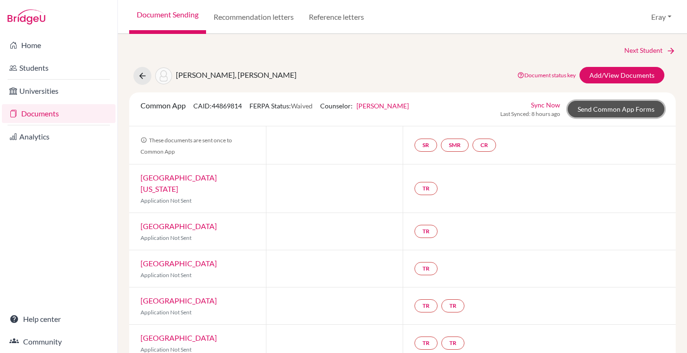
click at [633, 113] on link "Send Common App Forms" at bounding box center [616, 109] width 97 height 17
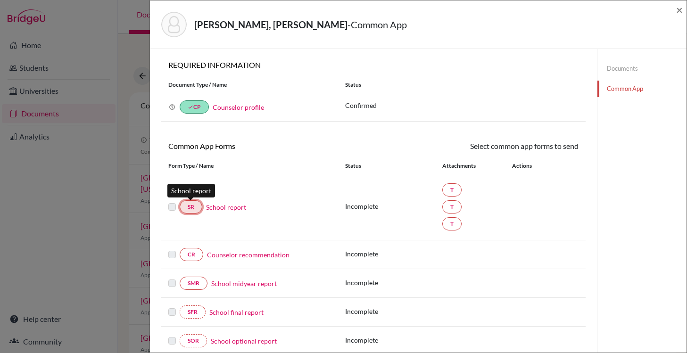
click at [195, 206] on link "SR" at bounding box center [191, 206] width 23 height 13
click at [210, 207] on link "School report" at bounding box center [226, 207] width 40 height 10
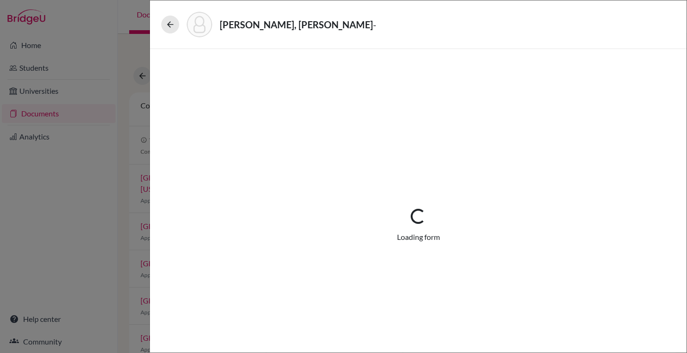
select select "3"
select select "675316"
select select "0"
select select "1"
select select "675318"
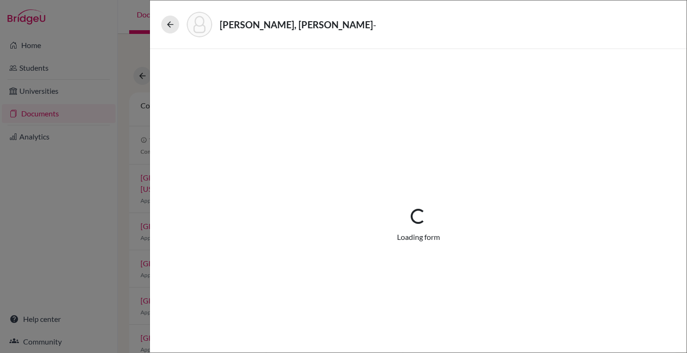
select select "675320"
select select "0"
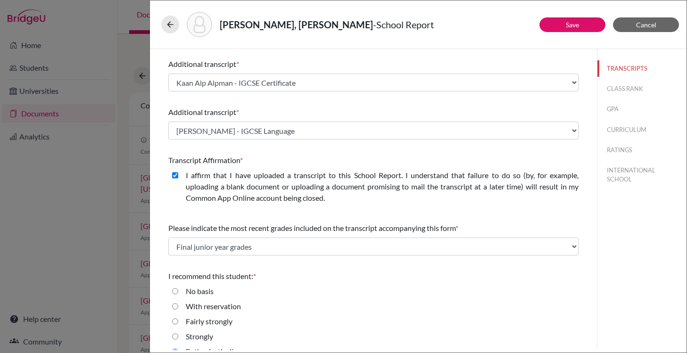
scroll to position [201, 0]
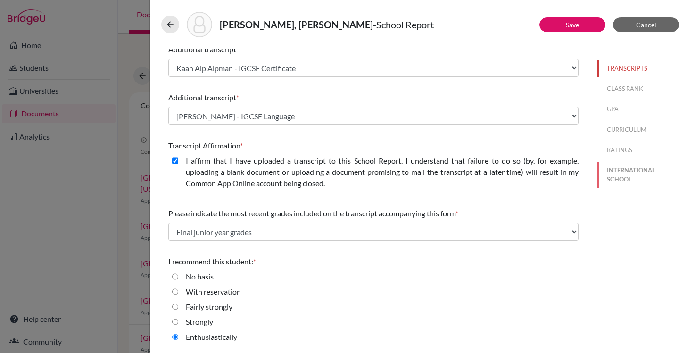
click at [620, 177] on button "INTERNATIONAL SCHOOL" at bounding box center [642, 174] width 89 height 25
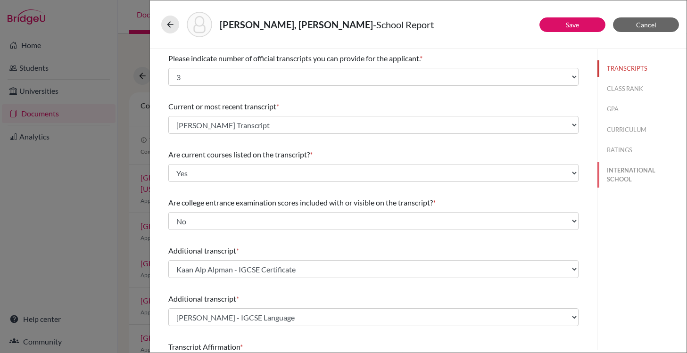
select select "Select..."
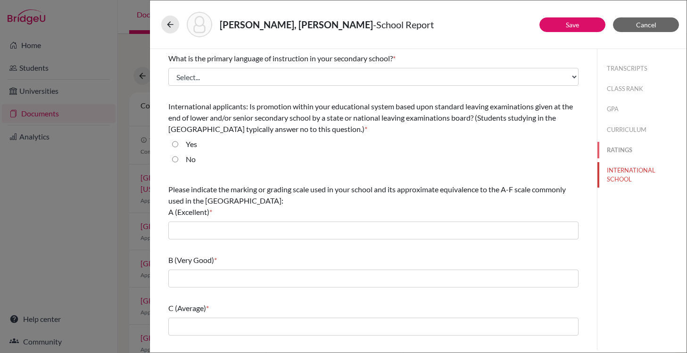
click at [620, 155] on button "RATINGS" at bounding box center [642, 150] width 89 height 17
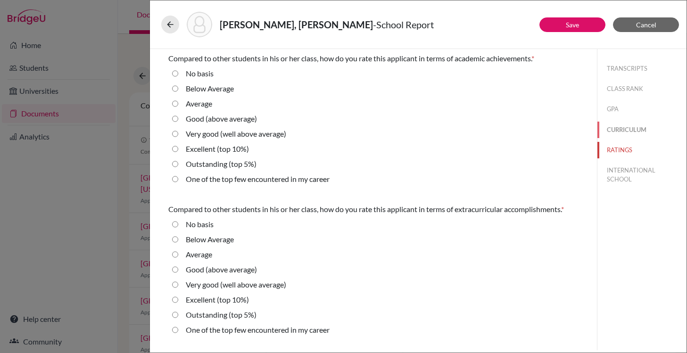
click at [623, 134] on button "CURRICULUM" at bounding box center [642, 130] width 89 height 17
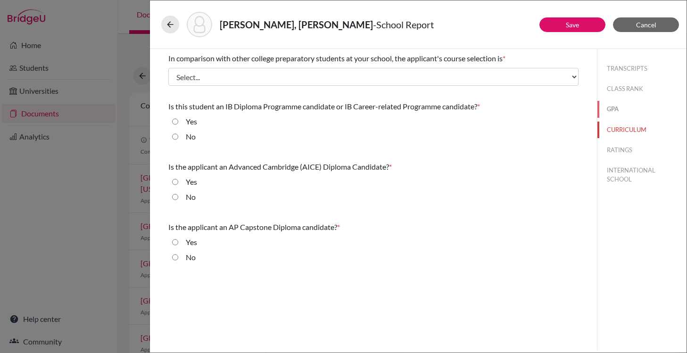
click at [624, 117] on button "GPA" at bounding box center [642, 109] width 89 height 17
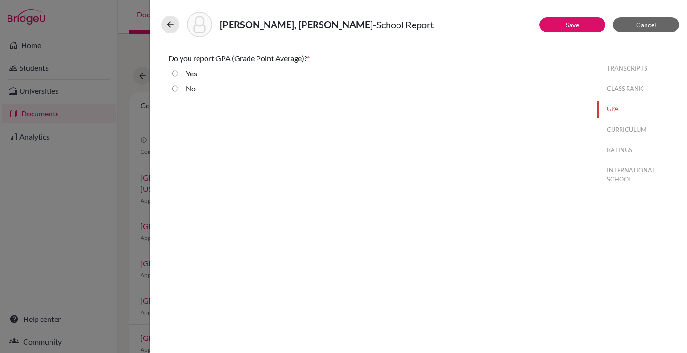
click at [621, 100] on div "TRANSCRIPTS CLASS RANK GPA CURRICULUM RATINGS INTERNATIONAL SCHOOL" at bounding box center [642, 122] width 89 height 146
click at [625, 92] on button "CLASS RANK" at bounding box center [642, 89] width 89 height 17
click at [625, 76] on button "TRANSCRIPTS" at bounding box center [642, 68] width 89 height 17
select select "3"
select select "1"
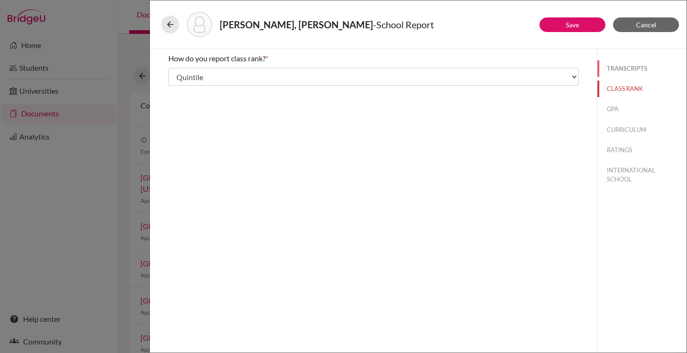
select select "0"
select select "675316"
select select "0"
select select "675318"
select select "675320"
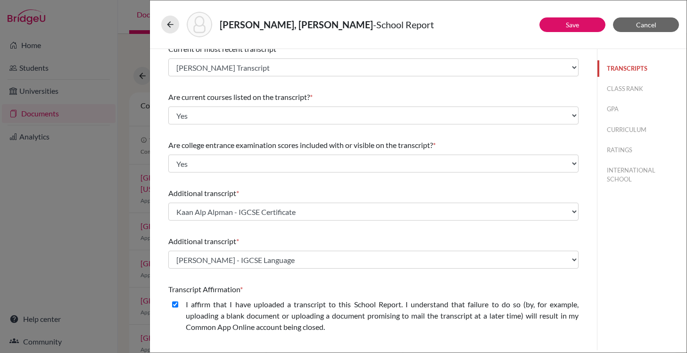
scroll to position [158, 0]
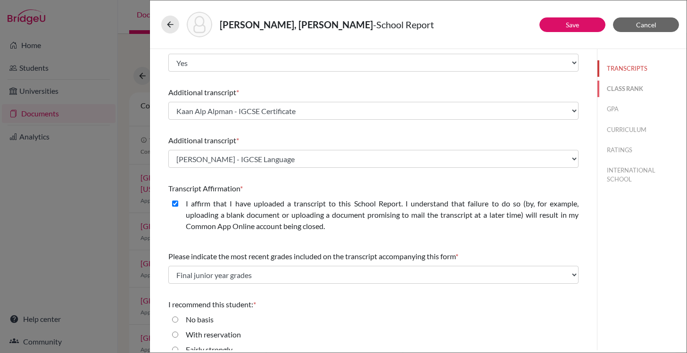
click at [624, 87] on button "CLASS RANK" at bounding box center [642, 89] width 89 height 17
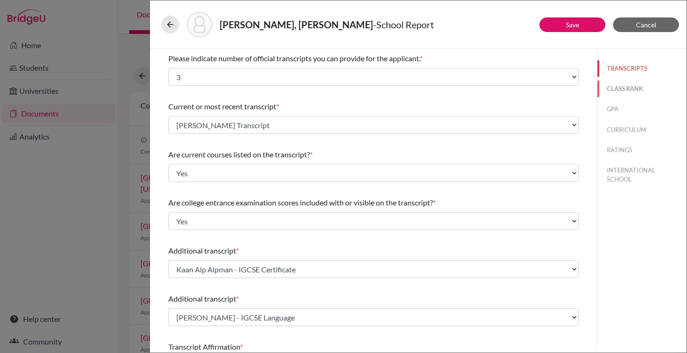
select select "Select..."
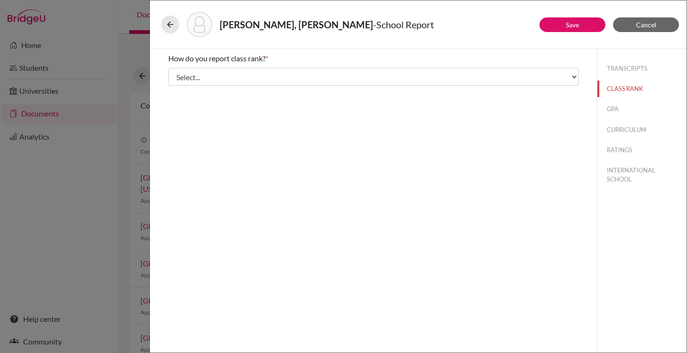
click at [621, 99] on div "TRANSCRIPTS CLASS RANK GPA CURRICULUM RATINGS INTERNATIONAL SCHOOL" at bounding box center [642, 122] width 89 height 146
click at [621, 108] on button "GPA" at bounding box center [642, 109] width 89 height 17
click at [630, 123] on button "CURRICULUM" at bounding box center [642, 130] width 89 height 17
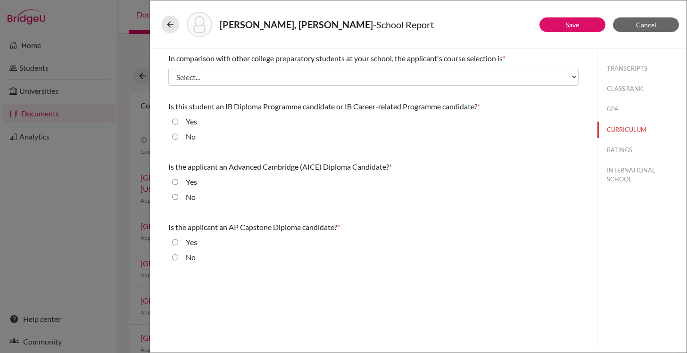
click at [631, 142] on div "TRANSCRIPTS CLASS RANK GPA CURRICULUM RATINGS INTERNATIONAL SCHOOL" at bounding box center [642, 122] width 89 height 146
click at [633, 151] on button "RATINGS" at bounding box center [642, 150] width 89 height 17
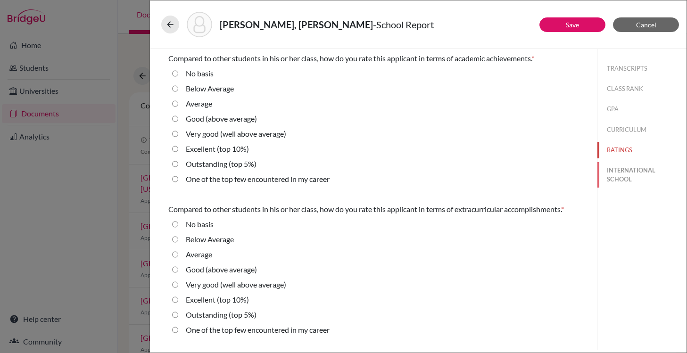
click at [635, 169] on button "INTERNATIONAL SCHOOL" at bounding box center [642, 174] width 89 height 25
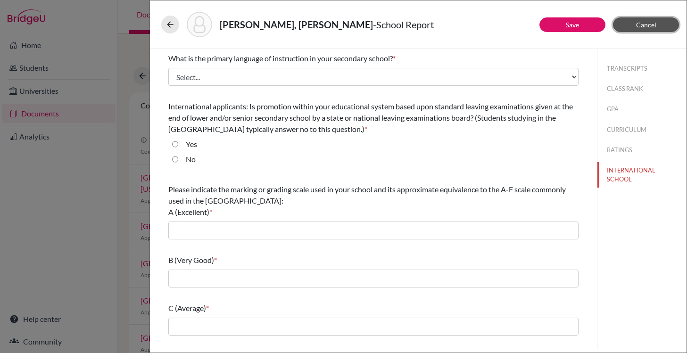
click at [661, 25] on button "Cancel" at bounding box center [646, 24] width 66 height 15
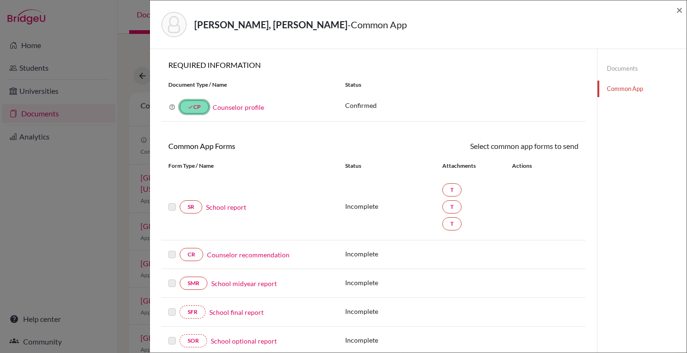
click at [196, 107] on link "done CP" at bounding box center [194, 106] width 29 height 13
click at [680, 17] on div "×" at bounding box center [679, 24] width 7 height 41
click at [682, 13] on span "×" at bounding box center [679, 10] width 7 height 14
